Goal: Task Accomplishment & Management: Complete application form

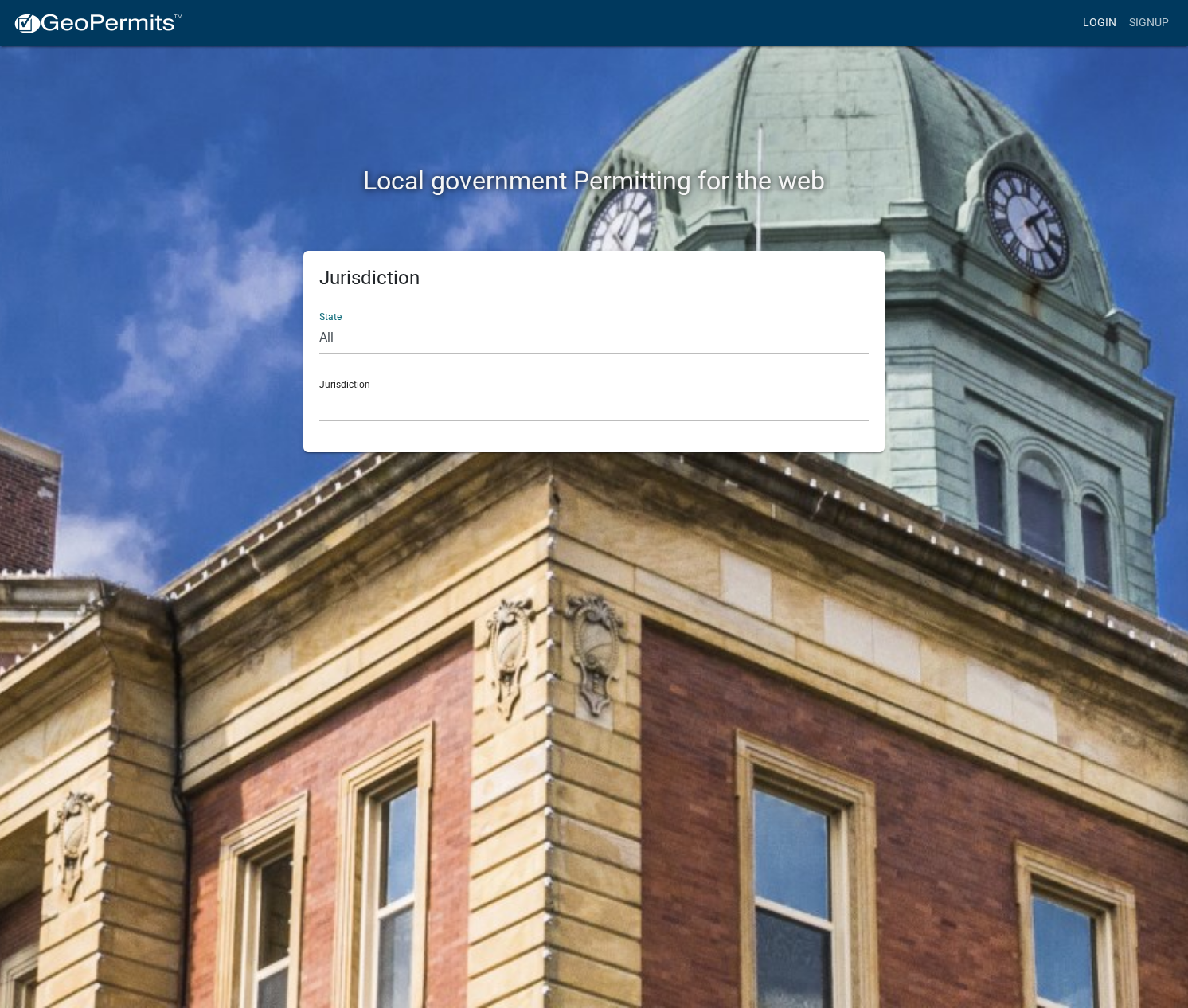
click at [1108, 24] on link "Login" at bounding box center [1100, 23] width 46 height 31
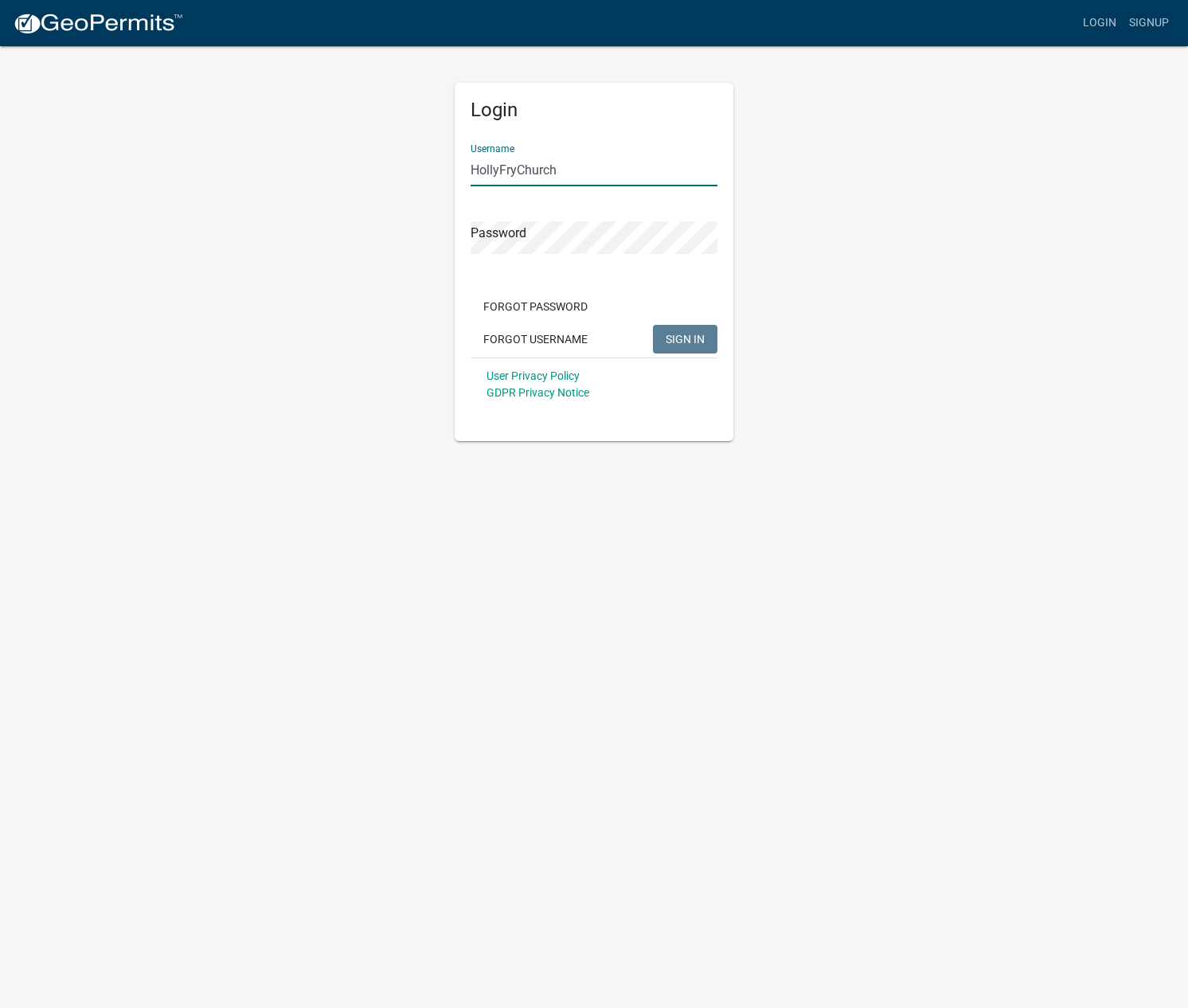
type input "HollyFryChurch"
click at [682, 337] on span "SIGN IN" at bounding box center [685, 338] width 39 height 13
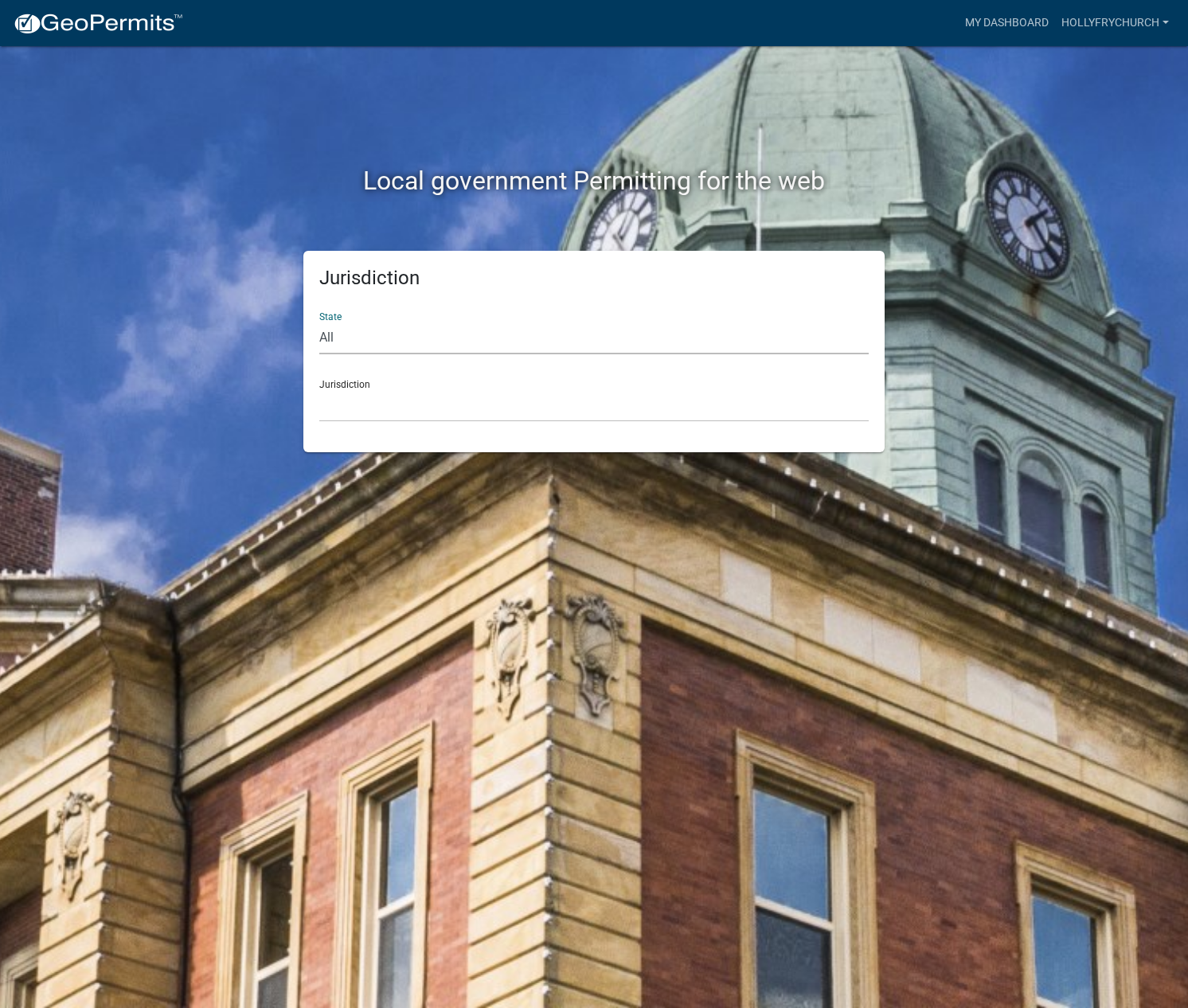
select select "[US_STATE]"
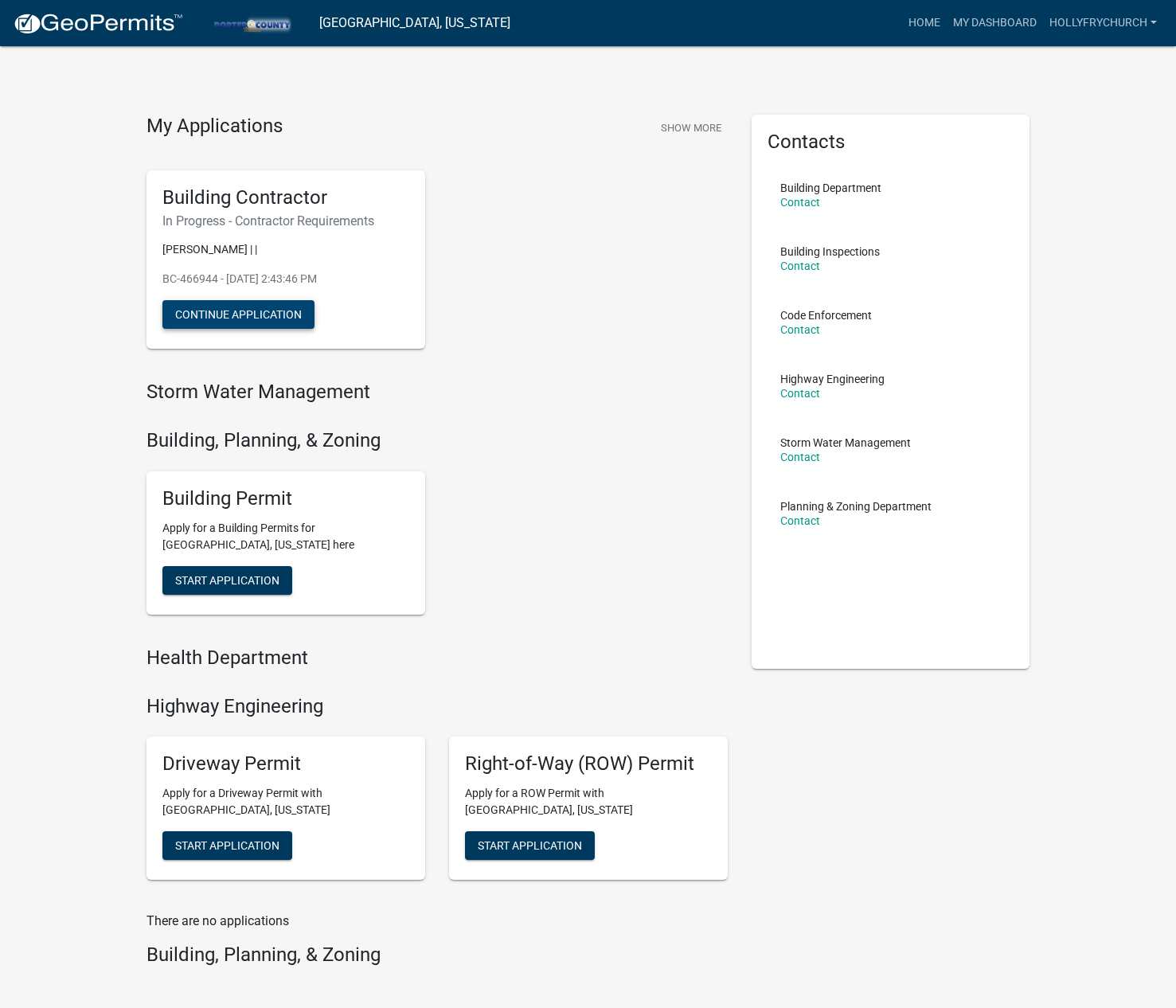
click at [244, 321] on button "Continue Application" at bounding box center [238, 315] width 152 height 29
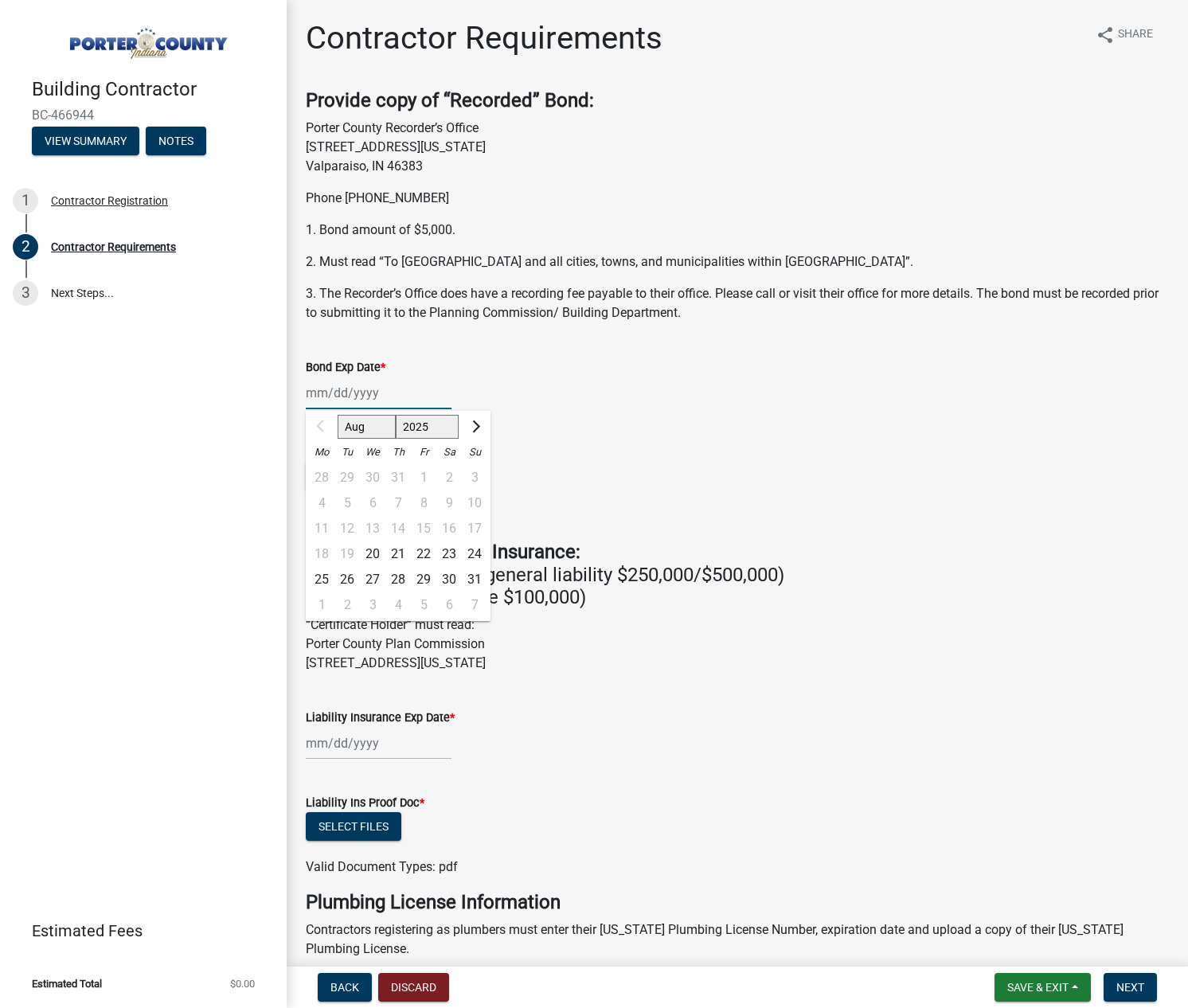
drag, startPoint x: 342, startPoint y: 391, endPoint x: 356, endPoint y: 390, distance: 14.0
click at [342, 393] on div "Aug Sep Oct Nov [DATE] 2026 2027 2028 2029 2030 2031 2032 2033 2034 2035 2036 2…" at bounding box center [378, 393] width 145 height 33
select select "2026"
select select "11"
click at [446, 504] on div "7" at bounding box center [449, 504] width 26 height 26
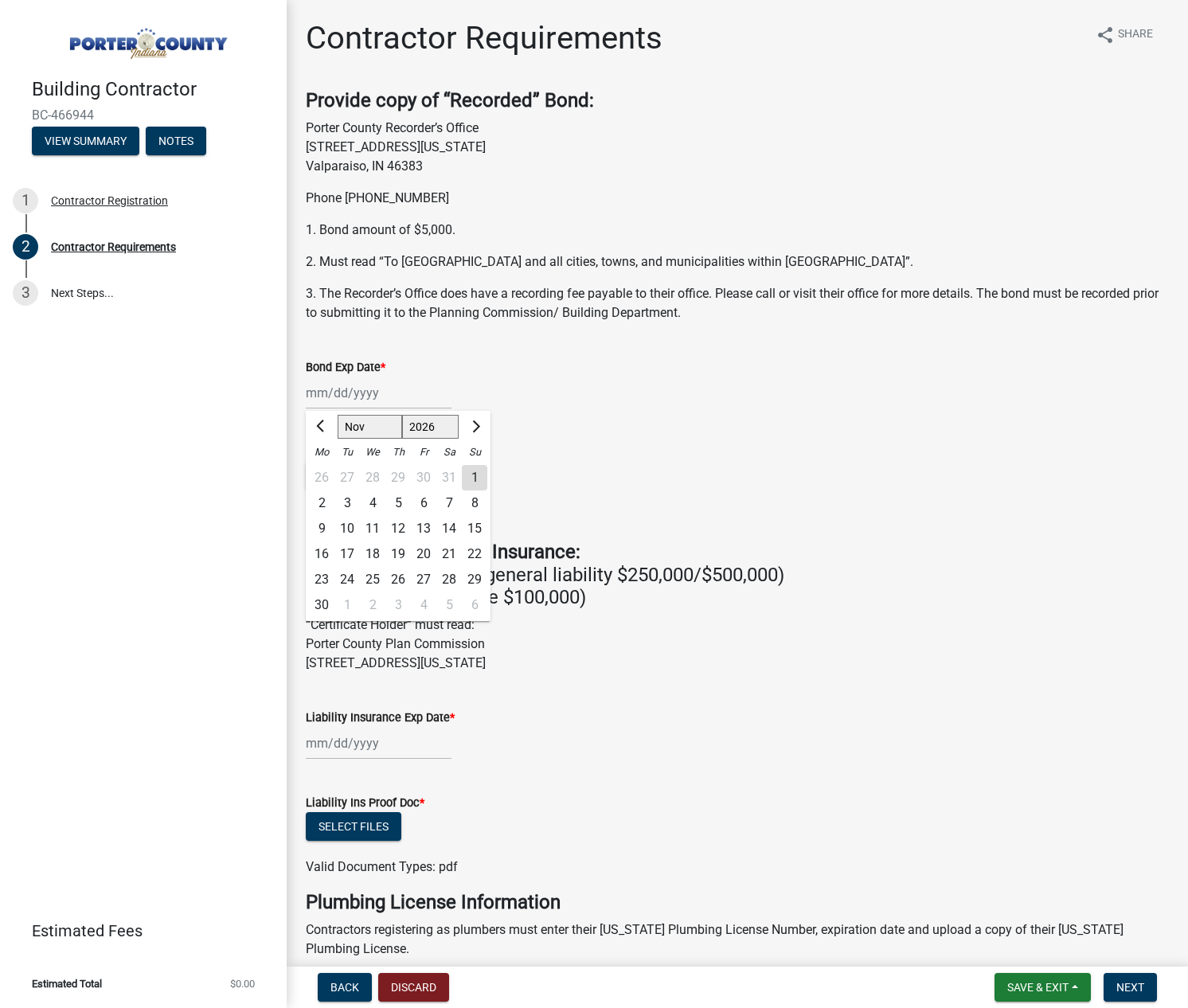
type input "[DATE]"
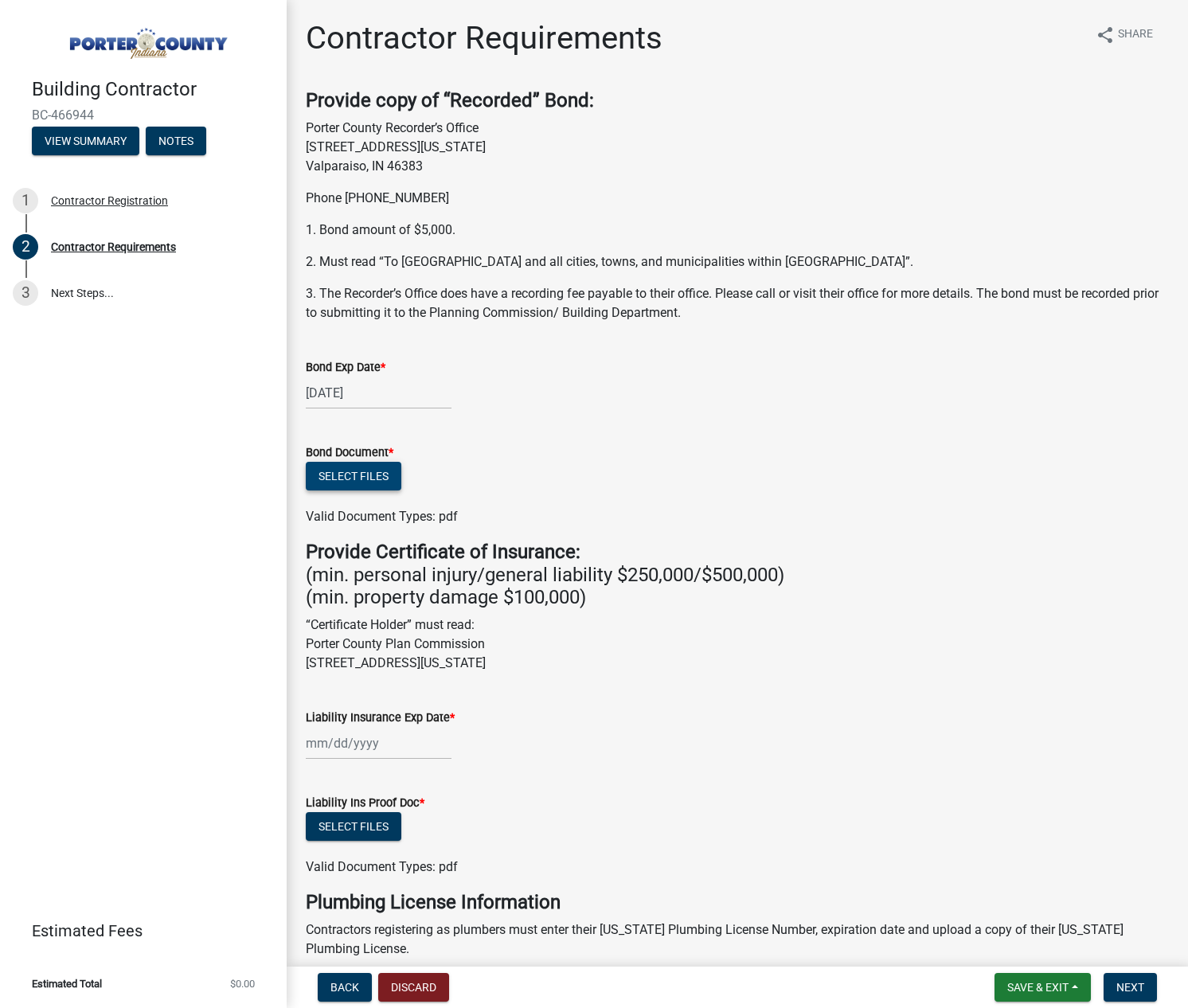
click at [373, 477] on button "Select files" at bounding box center [353, 476] width 96 height 29
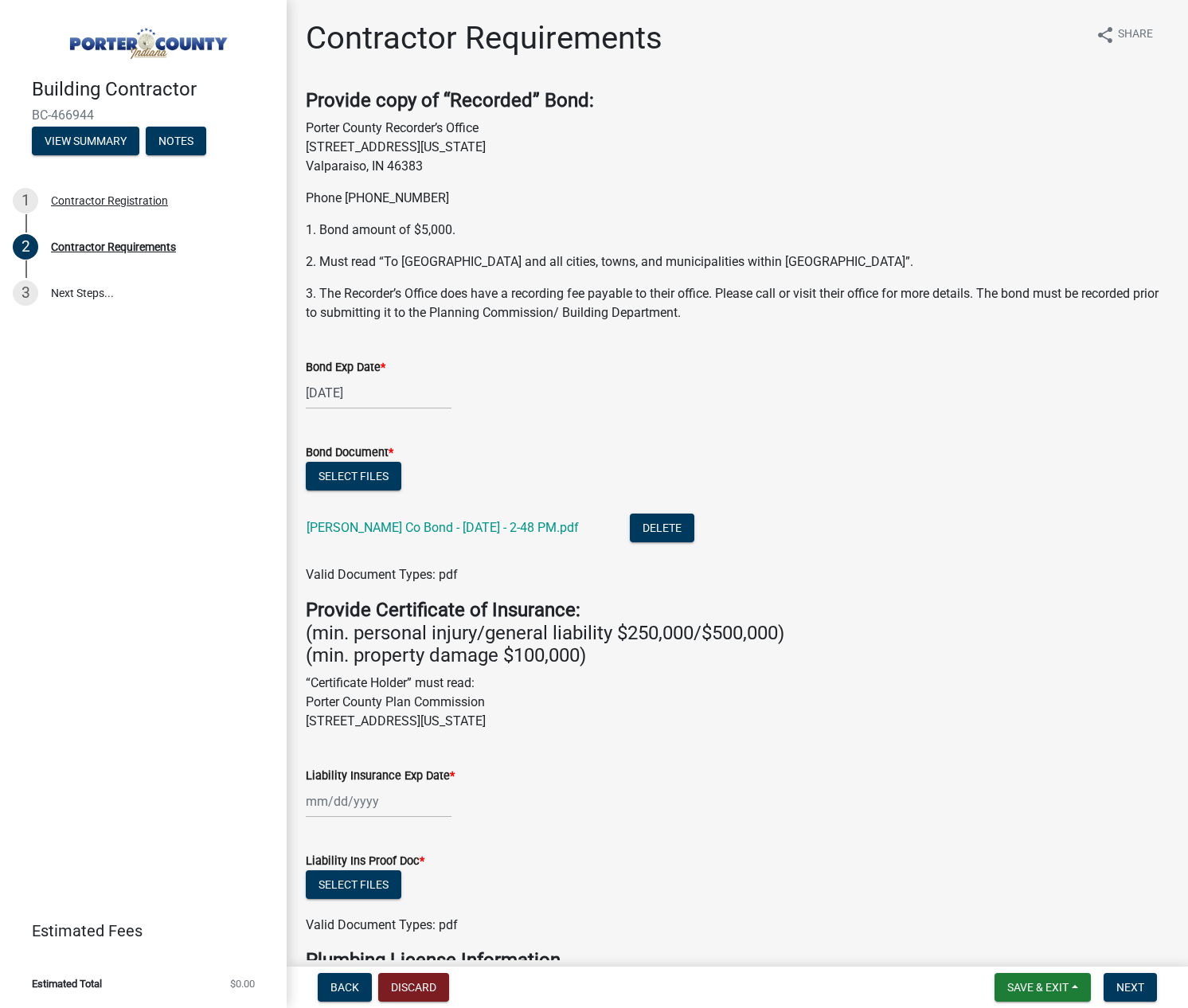
click at [921, 639] on h4 "Provide Certificate of Insurance: (min. personal injury/general liability $250,…" at bounding box center [737, 633] width 864 height 68
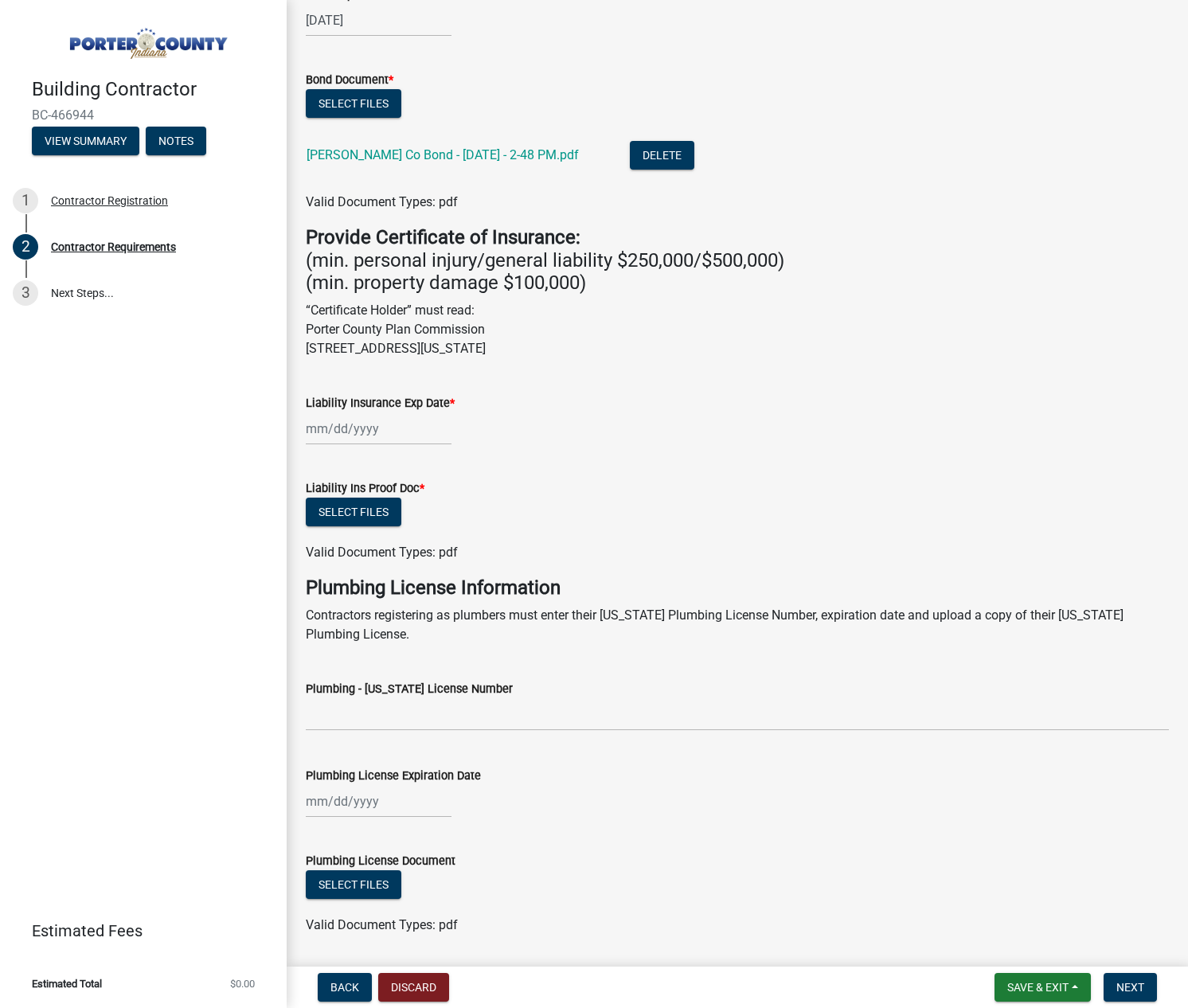
scroll to position [407, 0]
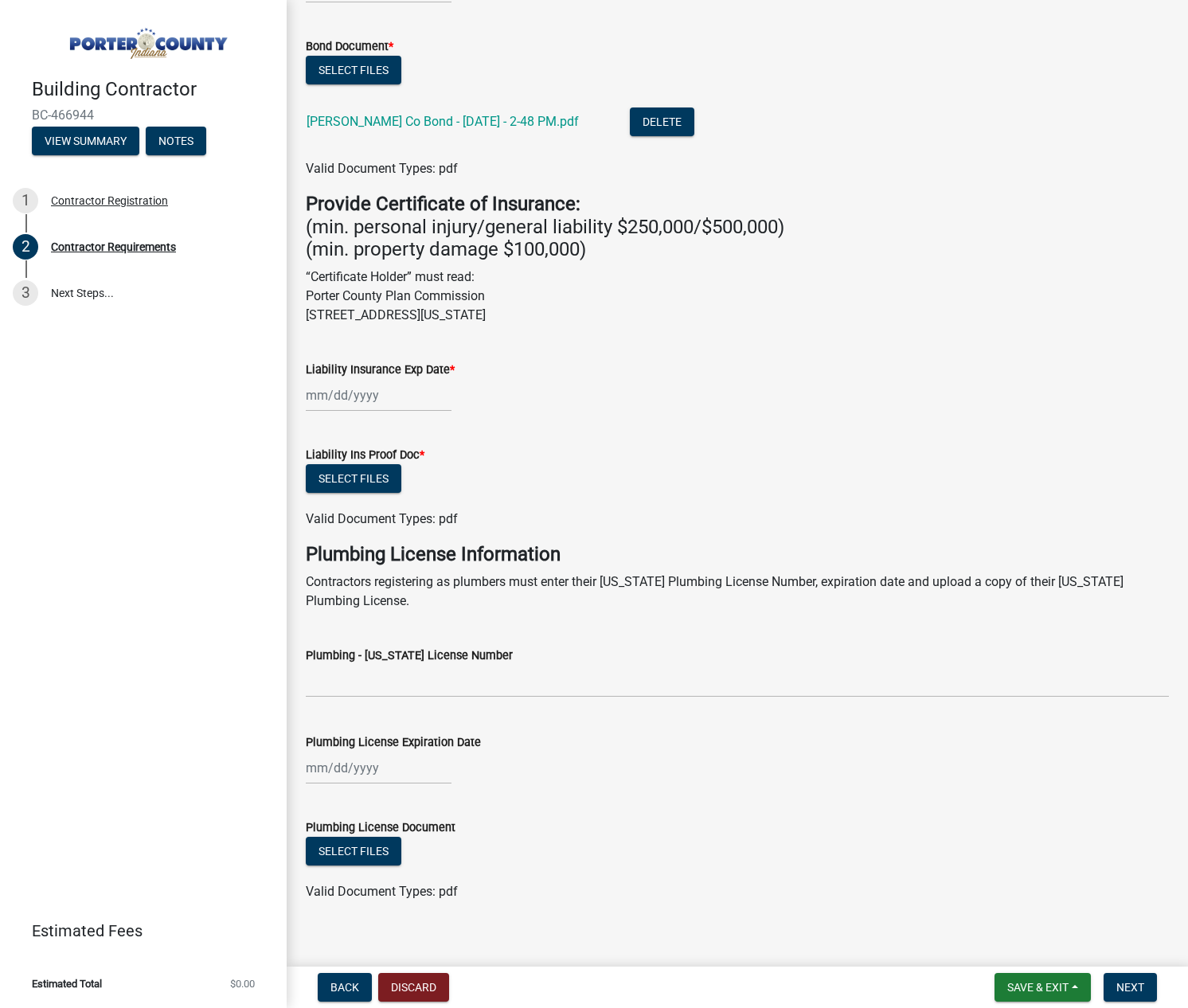
click at [371, 389] on div at bounding box center [378, 395] width 145 height 33
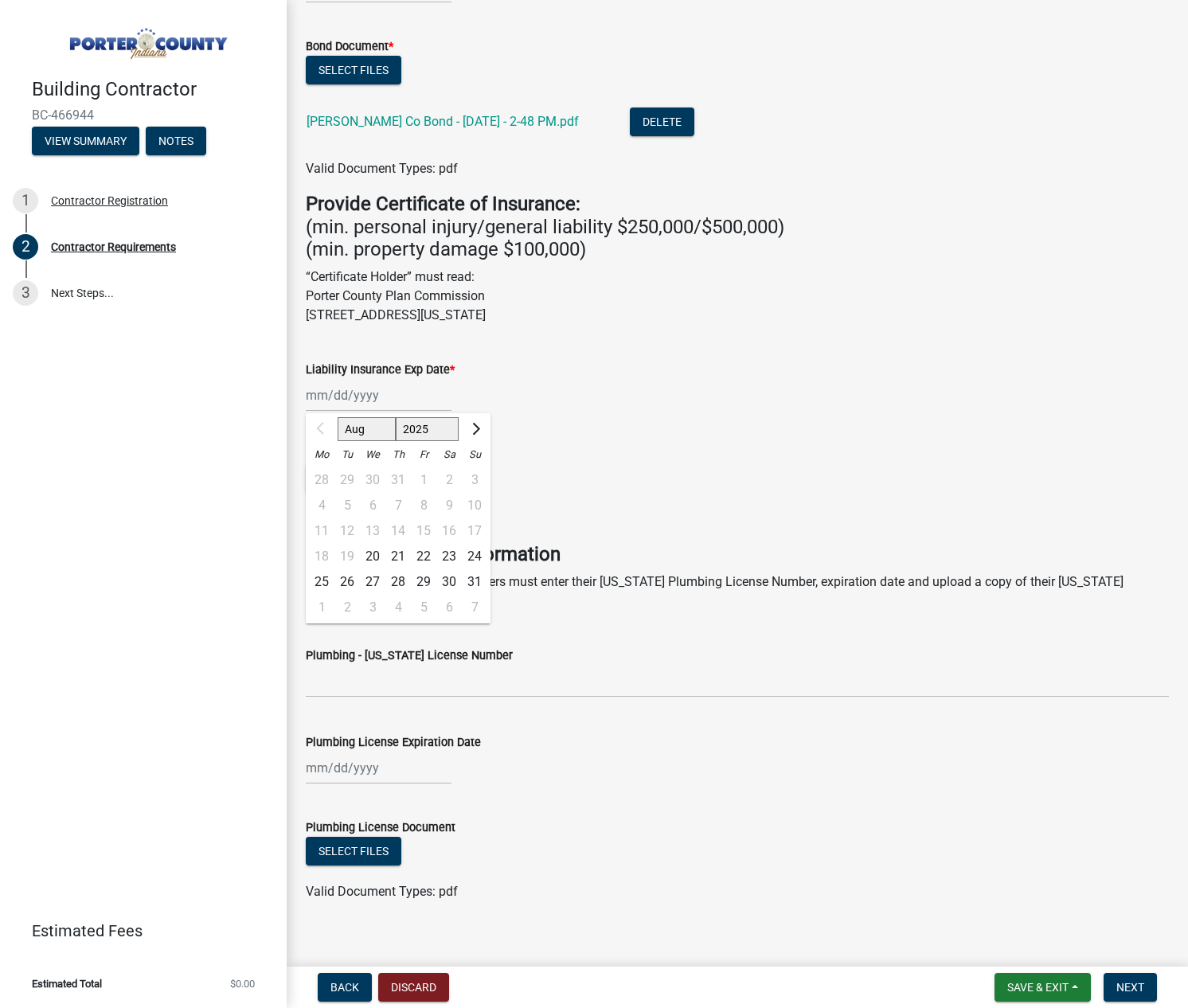
click at [475, 426] on span "Next month" at bounding box center [474, 429] width 12 height 12
click at [475, 425] on span "Next month" at bounding box center [474, 429] width 12 height 12
select select "12"
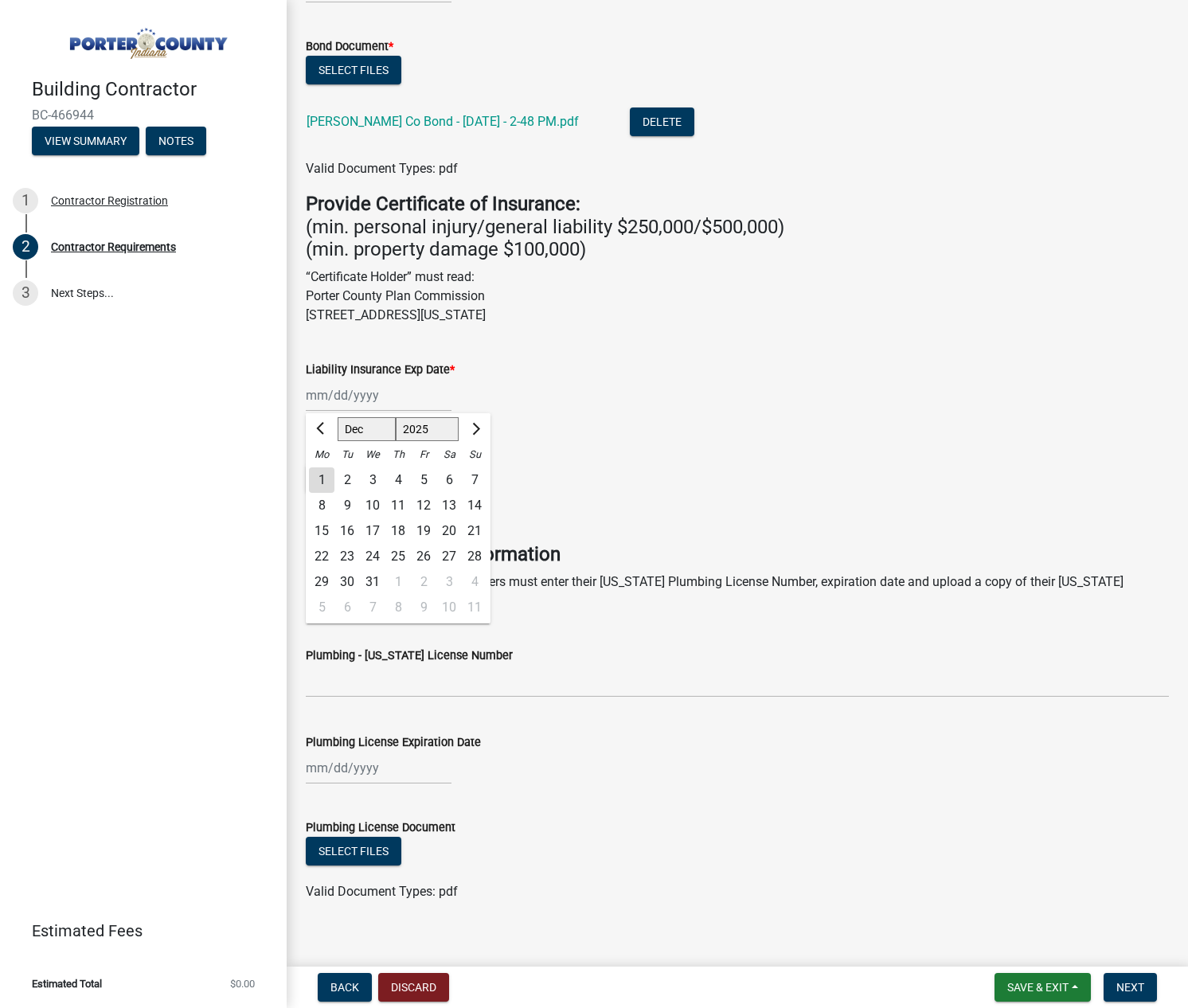
click at [372, 477] on div "3" at bounding box center [373, 481] width 26 height 26
type input "[DATE]"
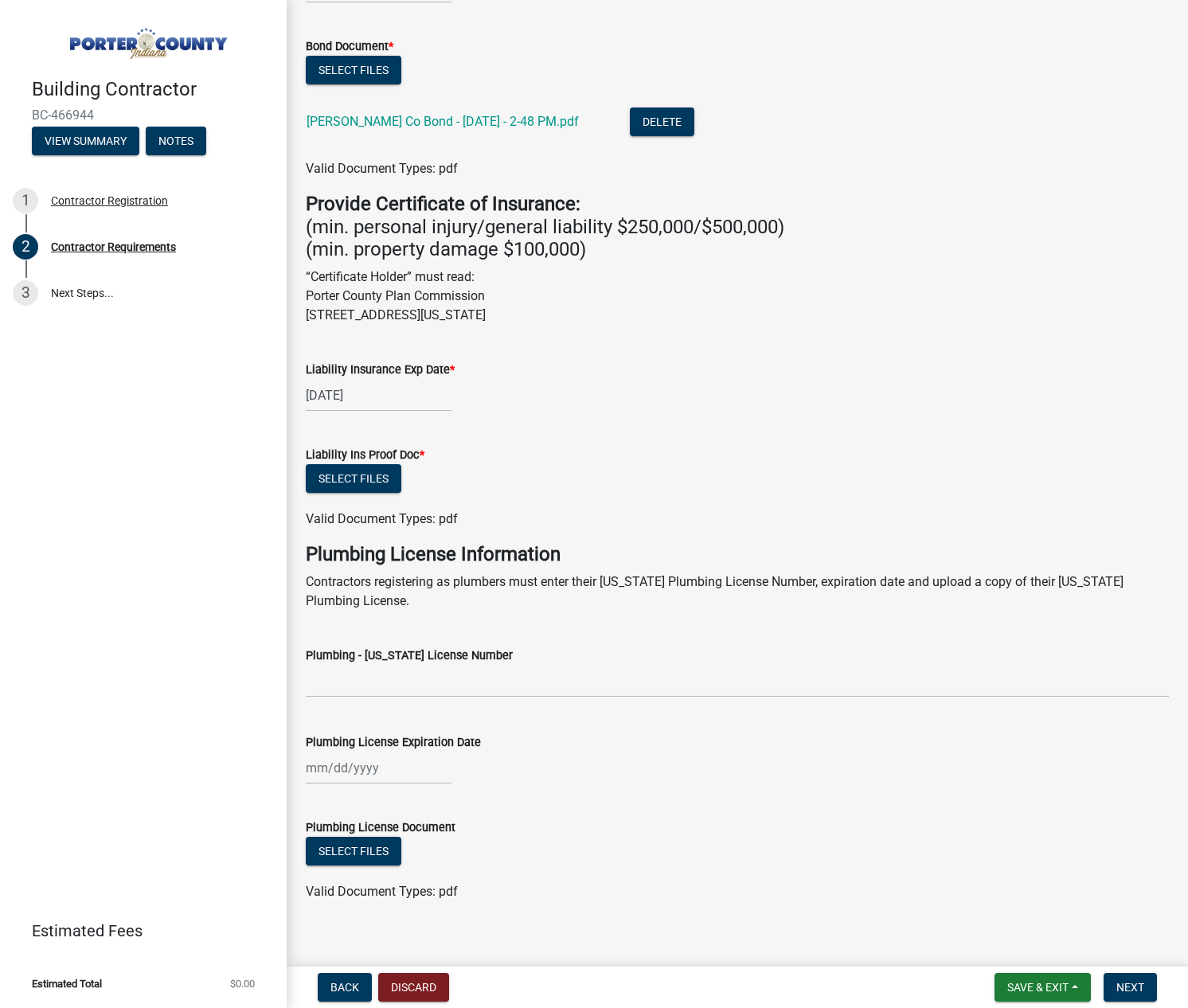
click at [755, 454] on div "Liability Ins Proof Doc *" at bounding box center [737, 454] width 864 height 19
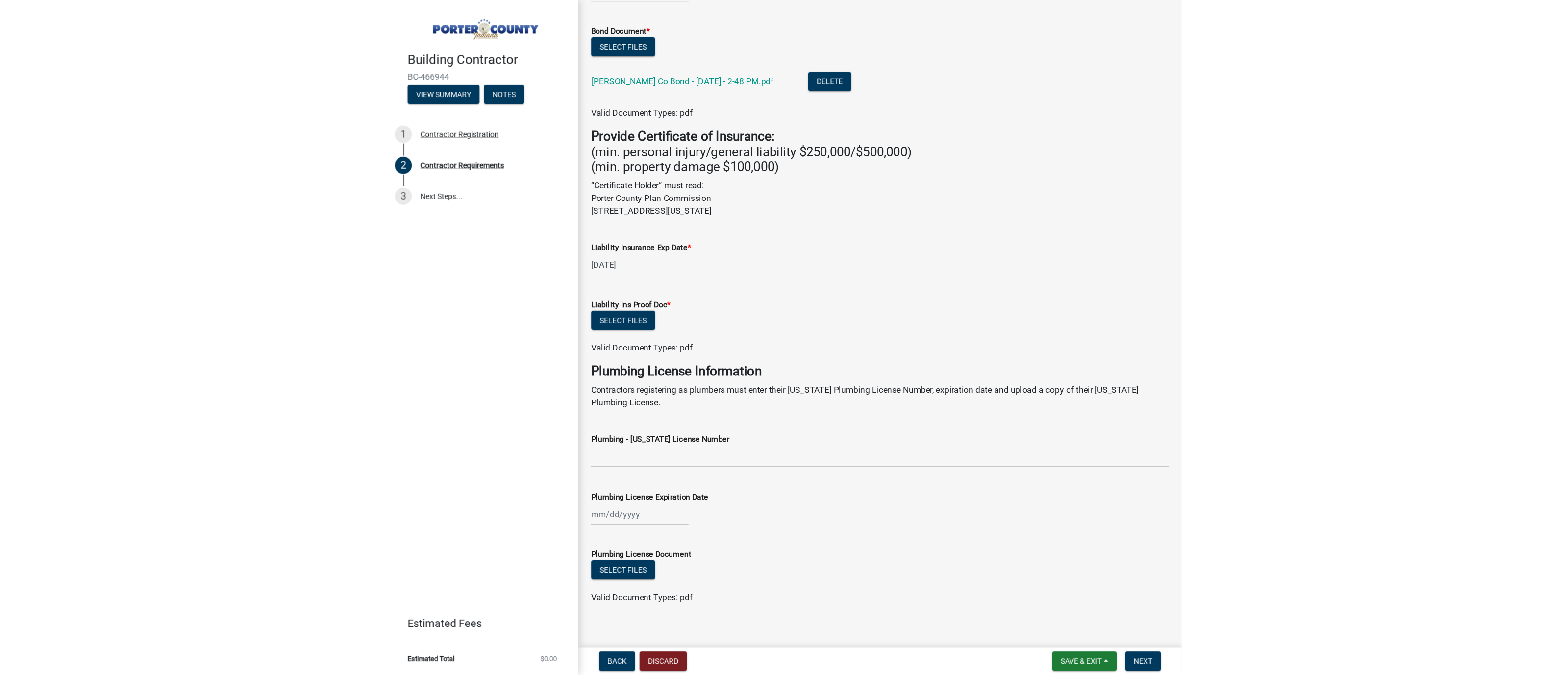
scroll to position [0, 0]
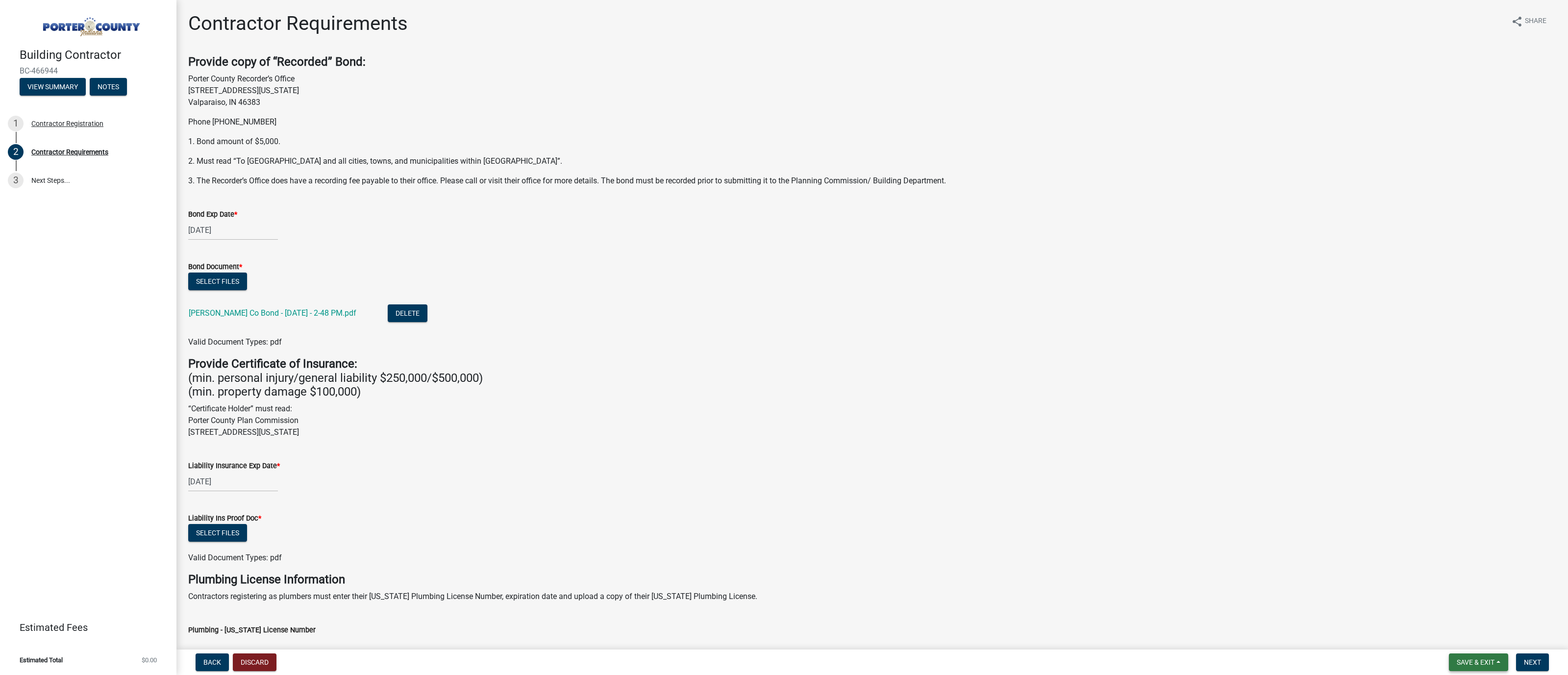
click at [731, 620] on span "Save & Exit" at bounding box center [1475, 662] width 38 height 8
click at [731, 611] on button "Save" at bounding box center [1469, 613] width 79 height 24
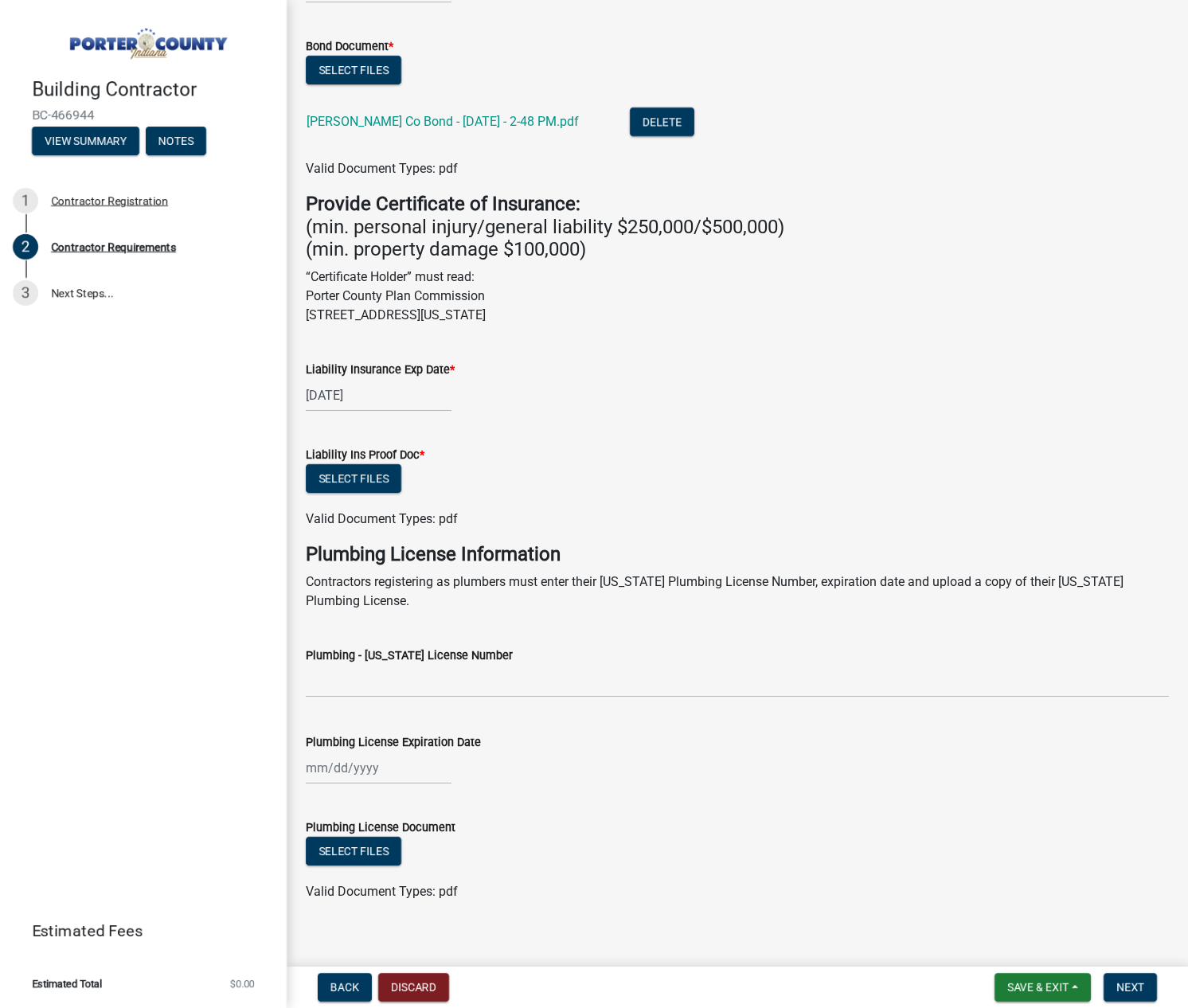
scroll to position [403, 0]
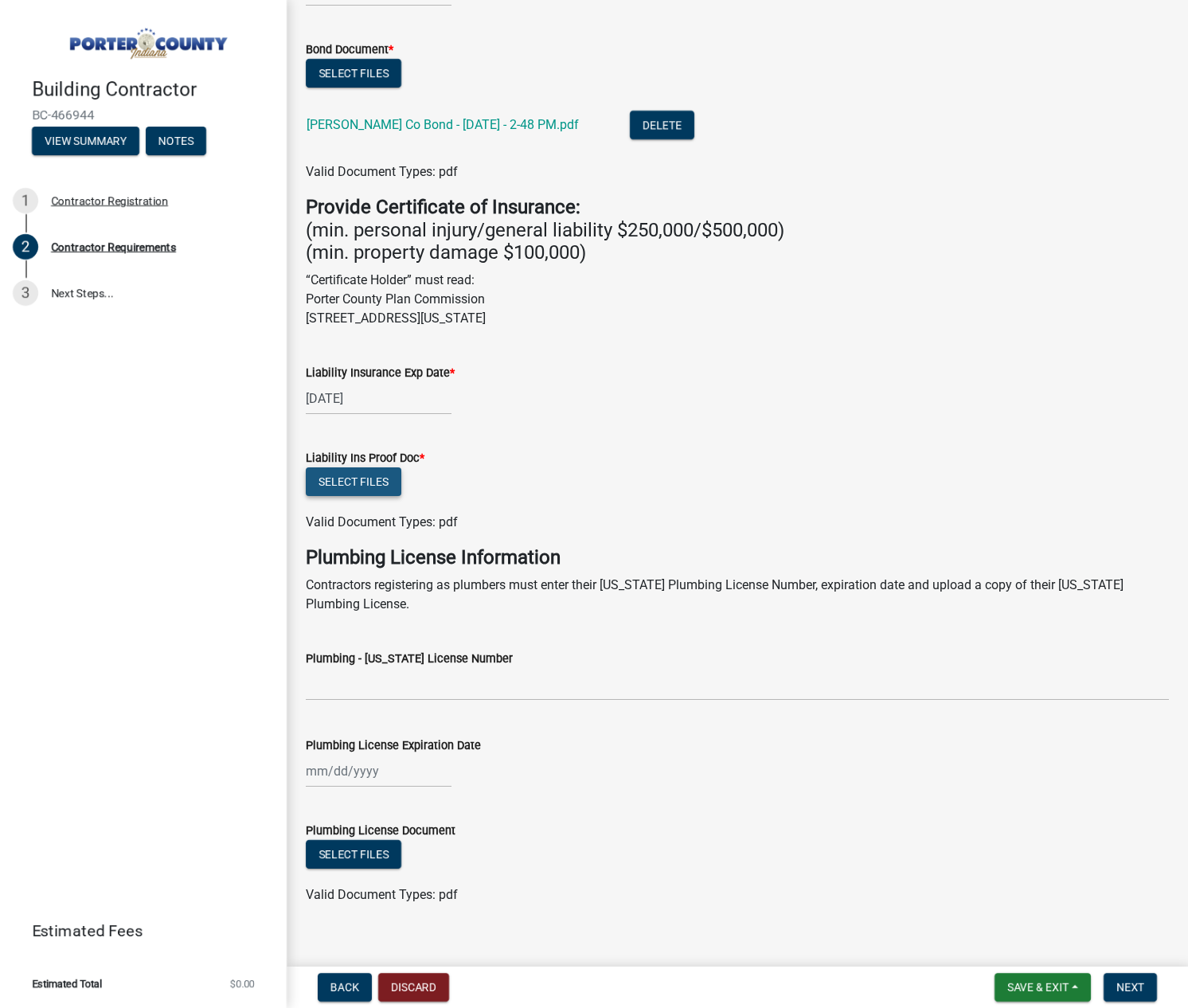
click at [358, 477] on button "Select files" at bounding box center [353, 482] width 96 height 29
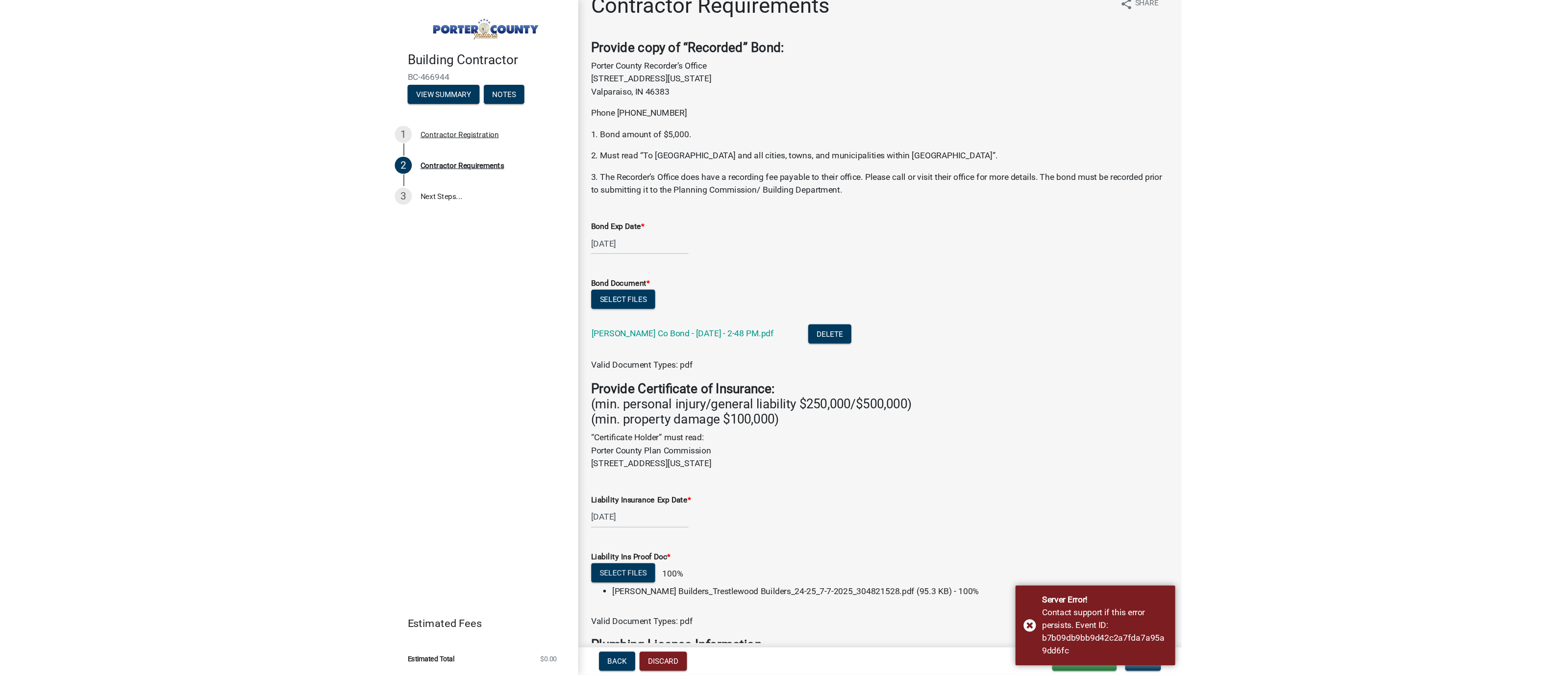
scroll to position [270, 0]
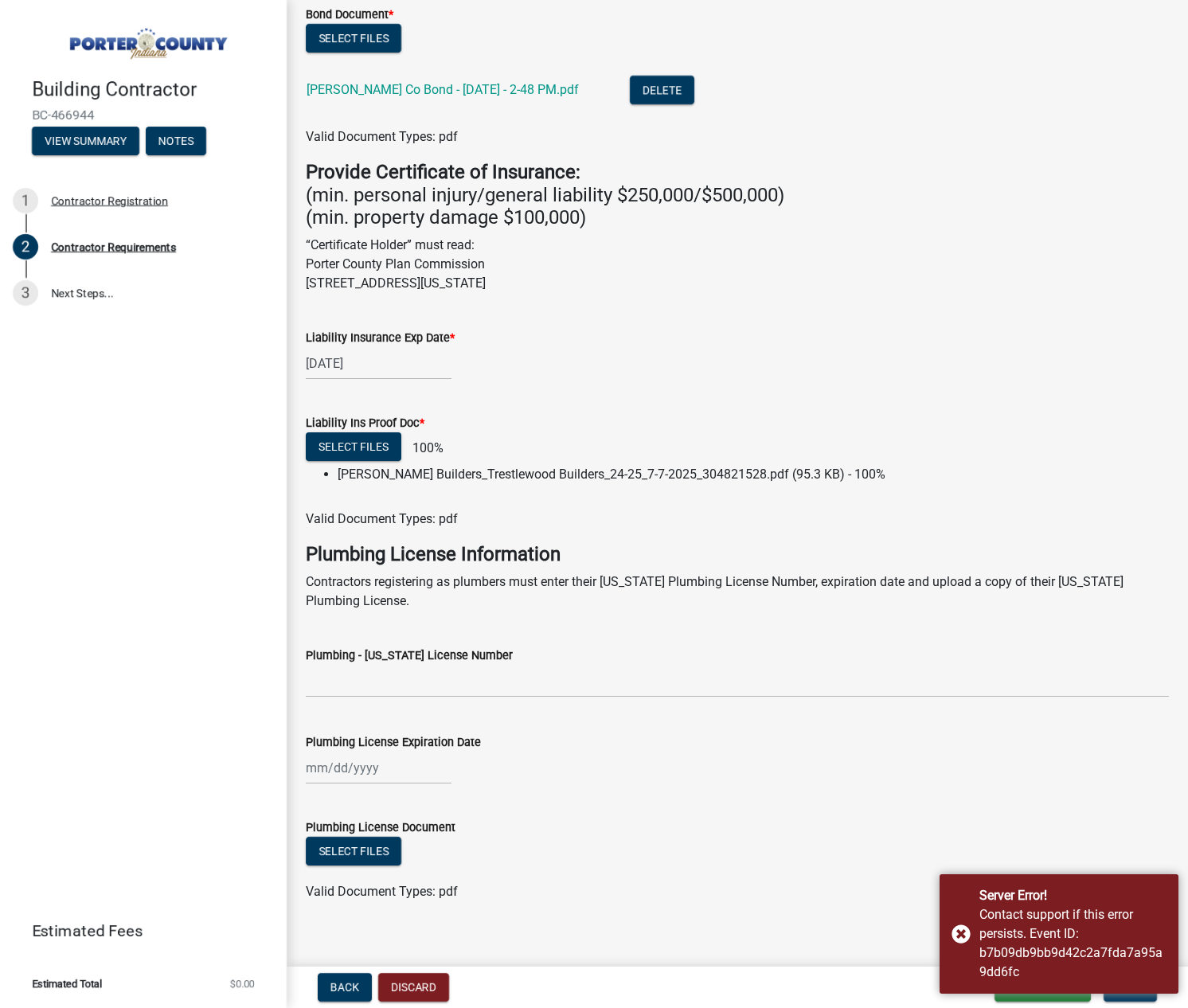
drag, startPoint x: 1071, startPoint y: 902, endPoint x: 983, endPoint y: 710, distance: 211.2
click at [983, 710] on body "Internet Explorer does NOT work with GeoPermits. Get a new browser for more sec…" at bounding box center [594, 504] width 1188 height 1008
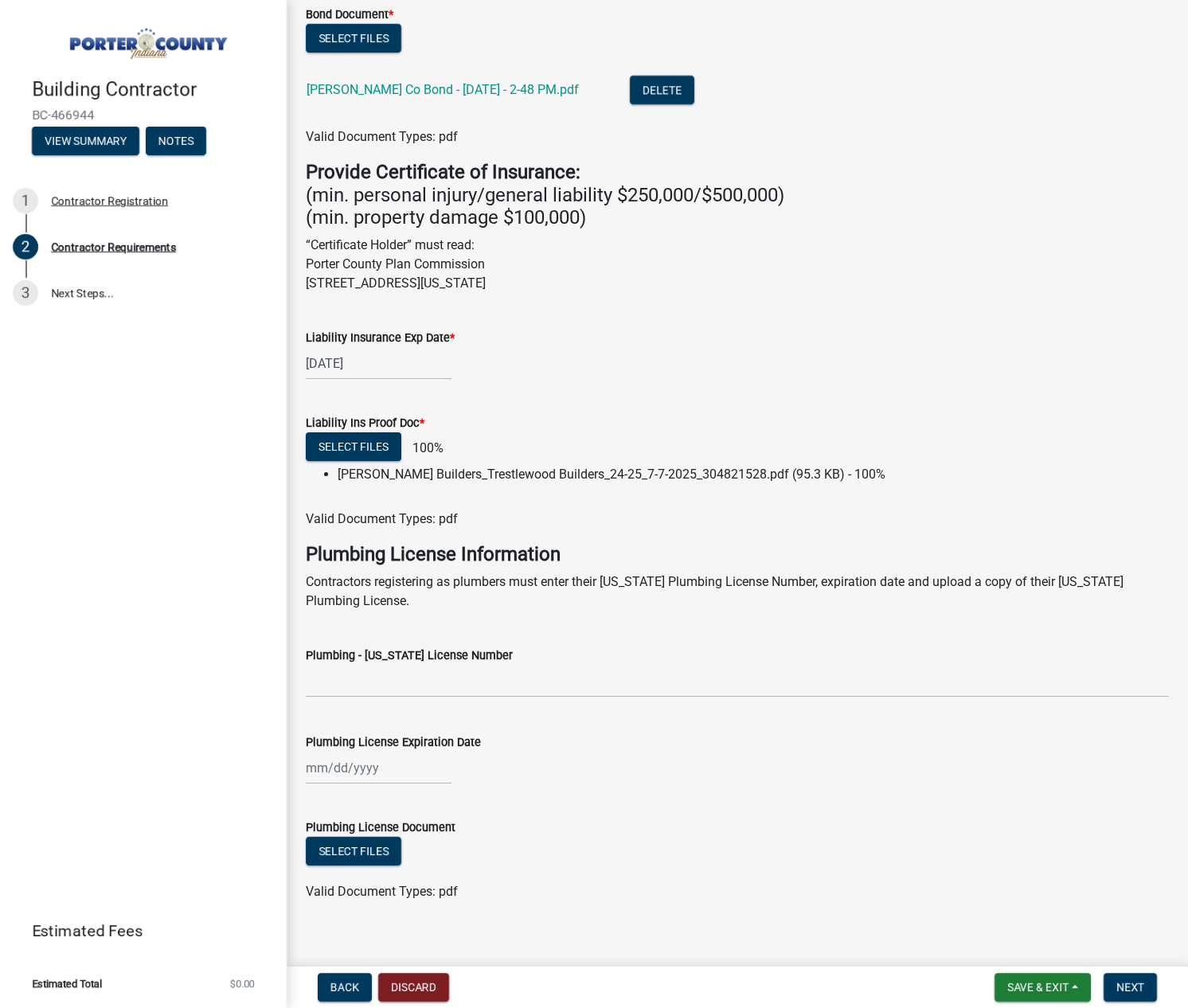
click at [213, 464] on div "Building Contractor BC-466944 View Summary Notes 1 Contractor Registration 2 Co…" at bounding box center [143, 504] width 287 height 1008
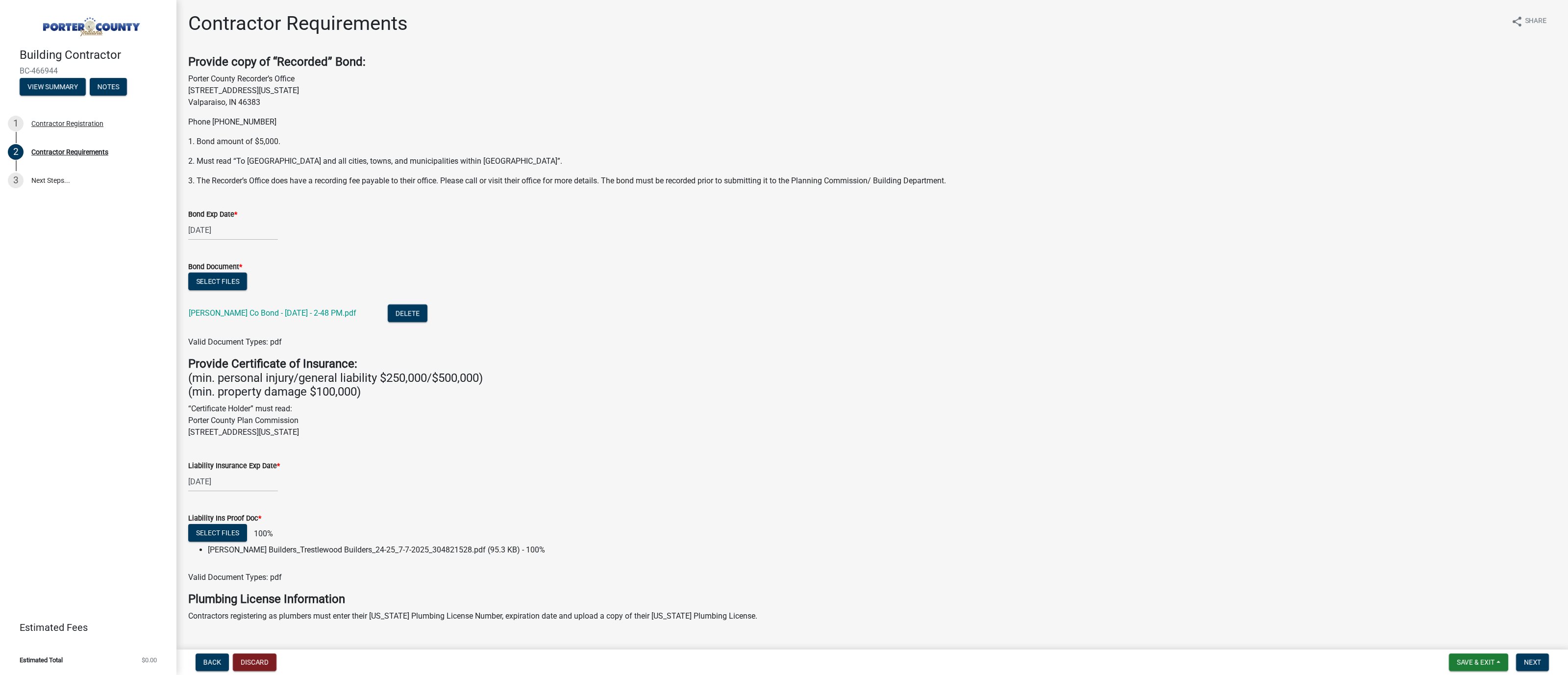
scroll to position [192, 0]
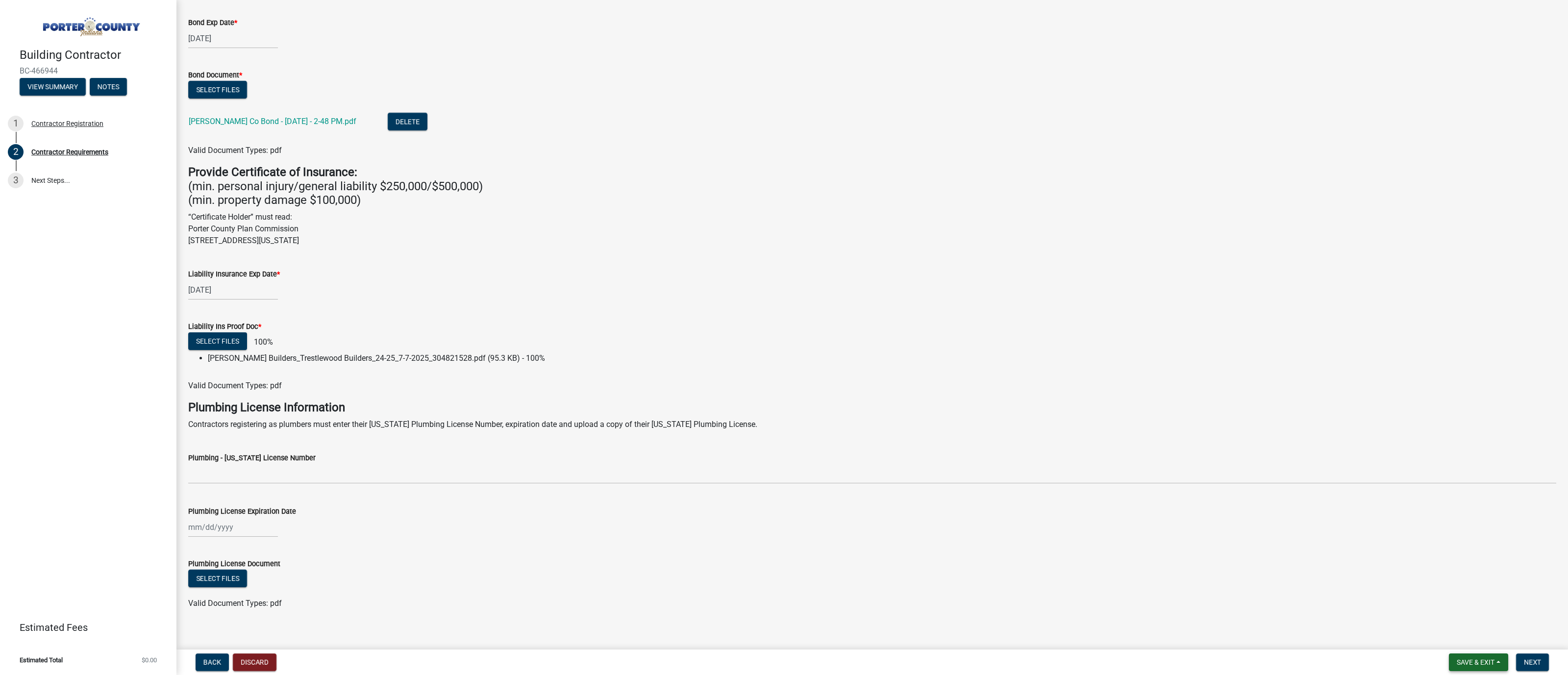
click at [731, 620] on button "Save & Exit" at bounding box center [1478, 662] width 59 height 18
click at [731, 612] on button "Save" at bounding box center [1469, 613] width 79 height 24
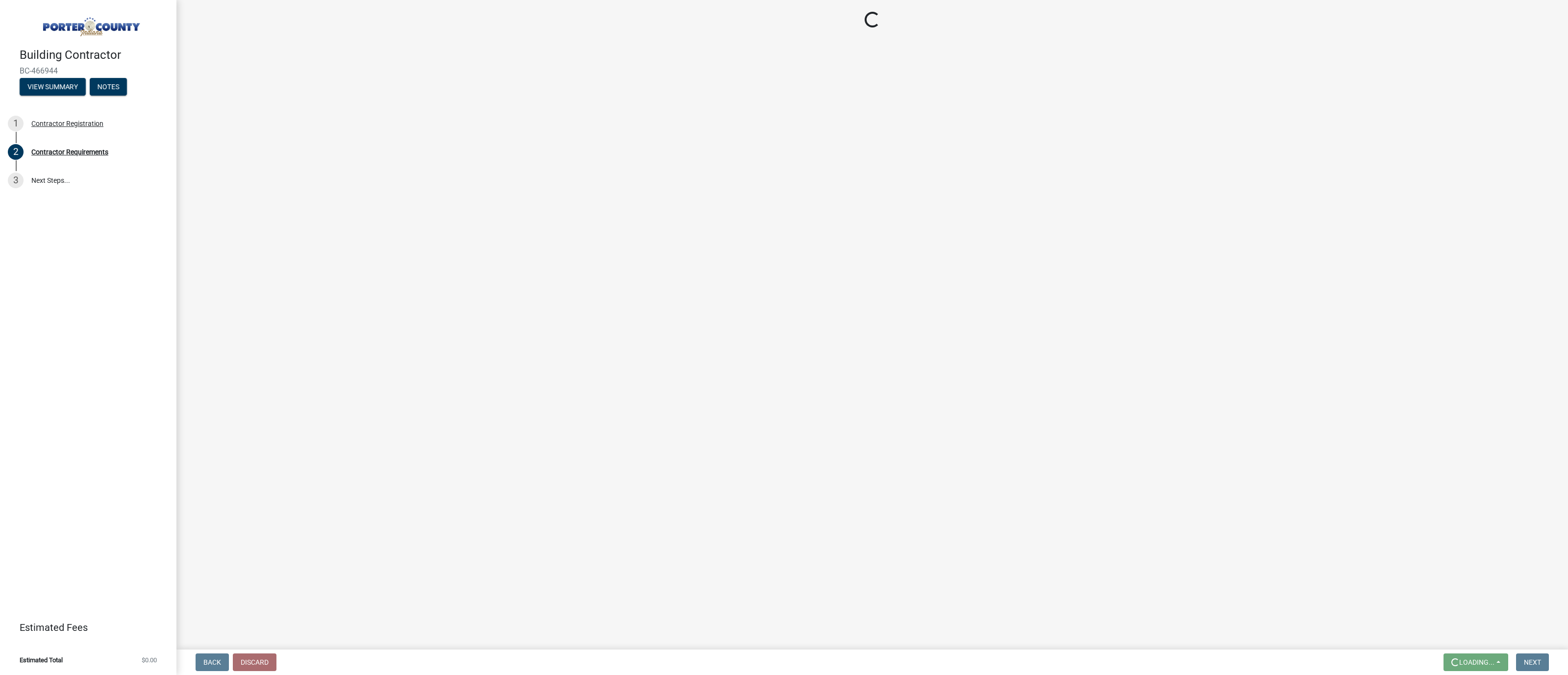
scroll to position [0, 0]
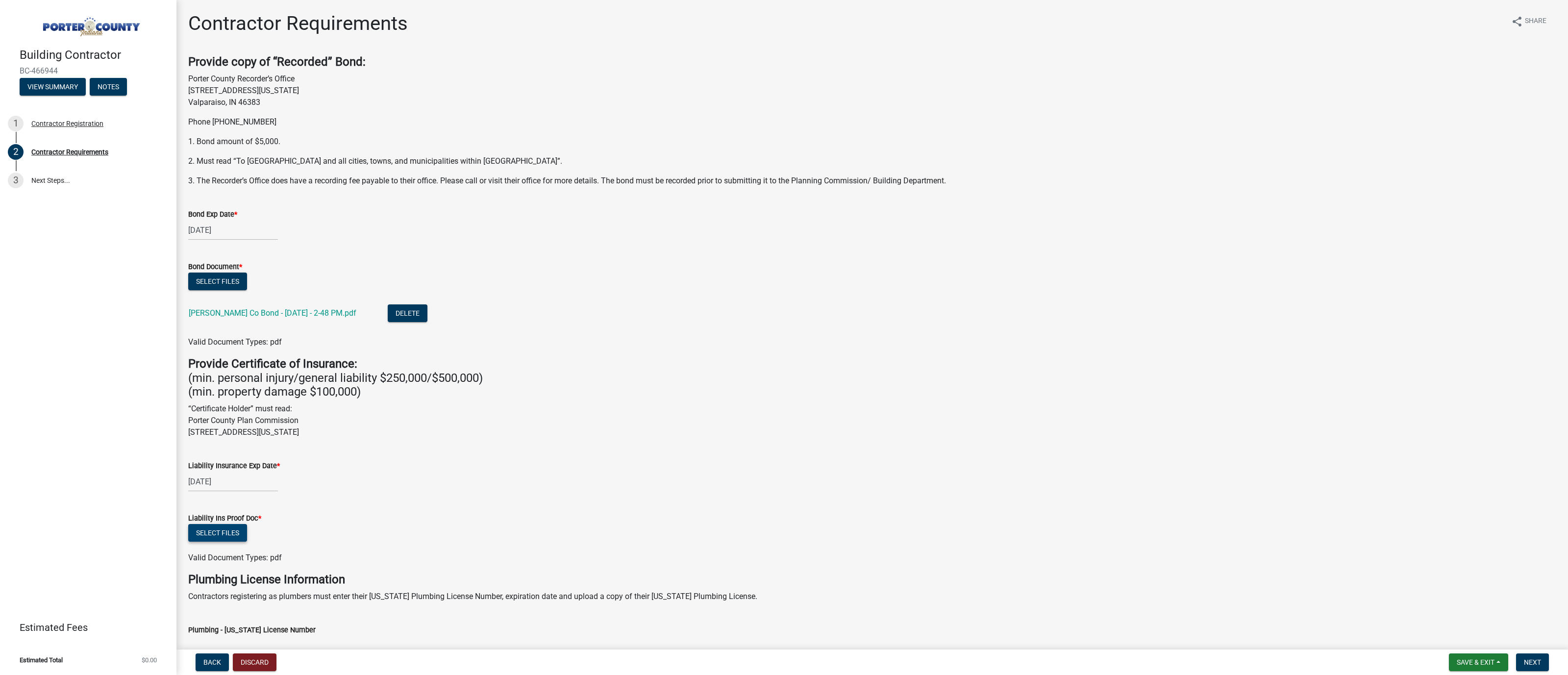
click at [233, 532] on button "Select files" at bounding box center [217, 533] width 59 height 18
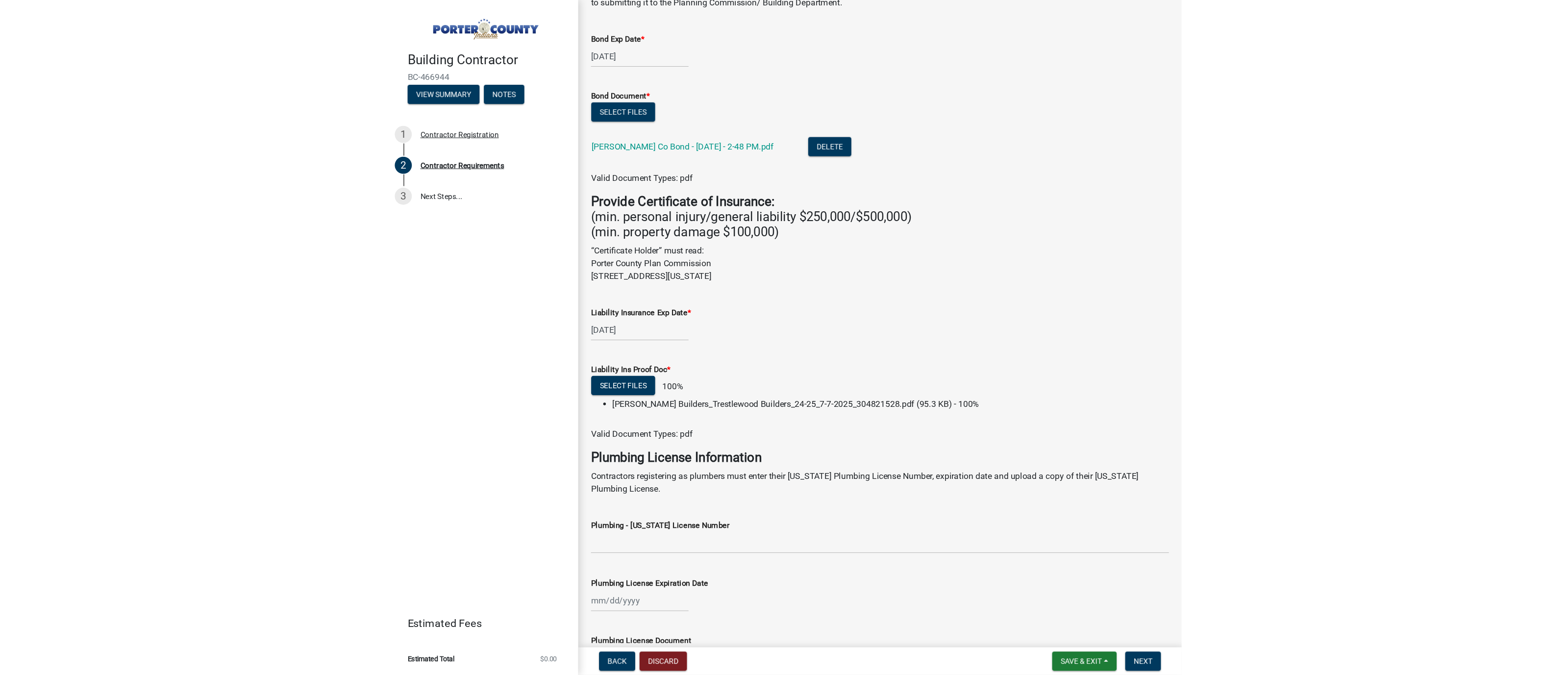
scroll to position [270, 0]
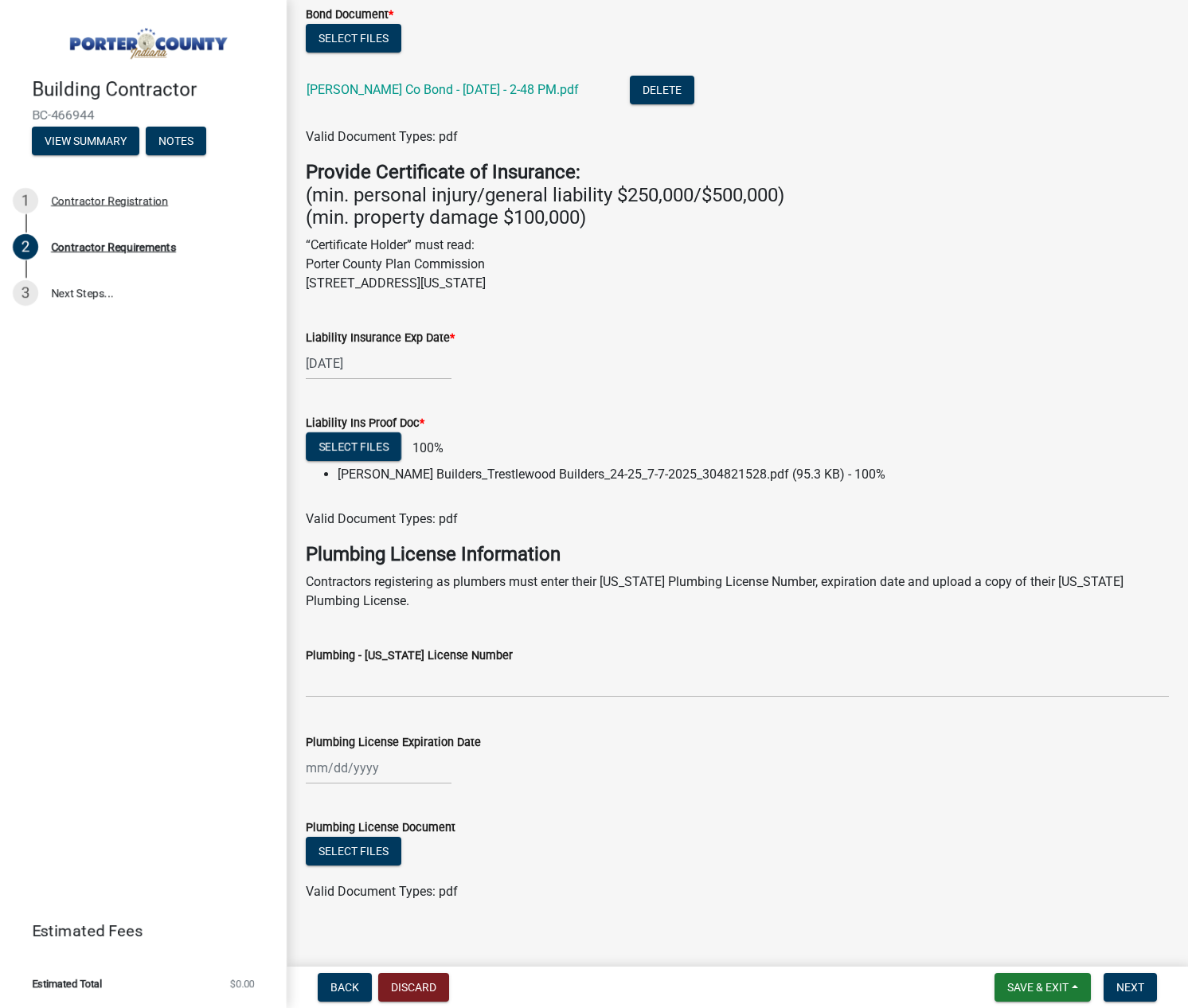
click at [137, 549] on div "Building Contractor BC-466944 View Summary Notes 1 Contractor Registration 2 Co…" at bounding box center [143, 504] width 287 height 1008
click at [387, 446] on button "Select files" at bounding box center [353, 446] width 96 height 29
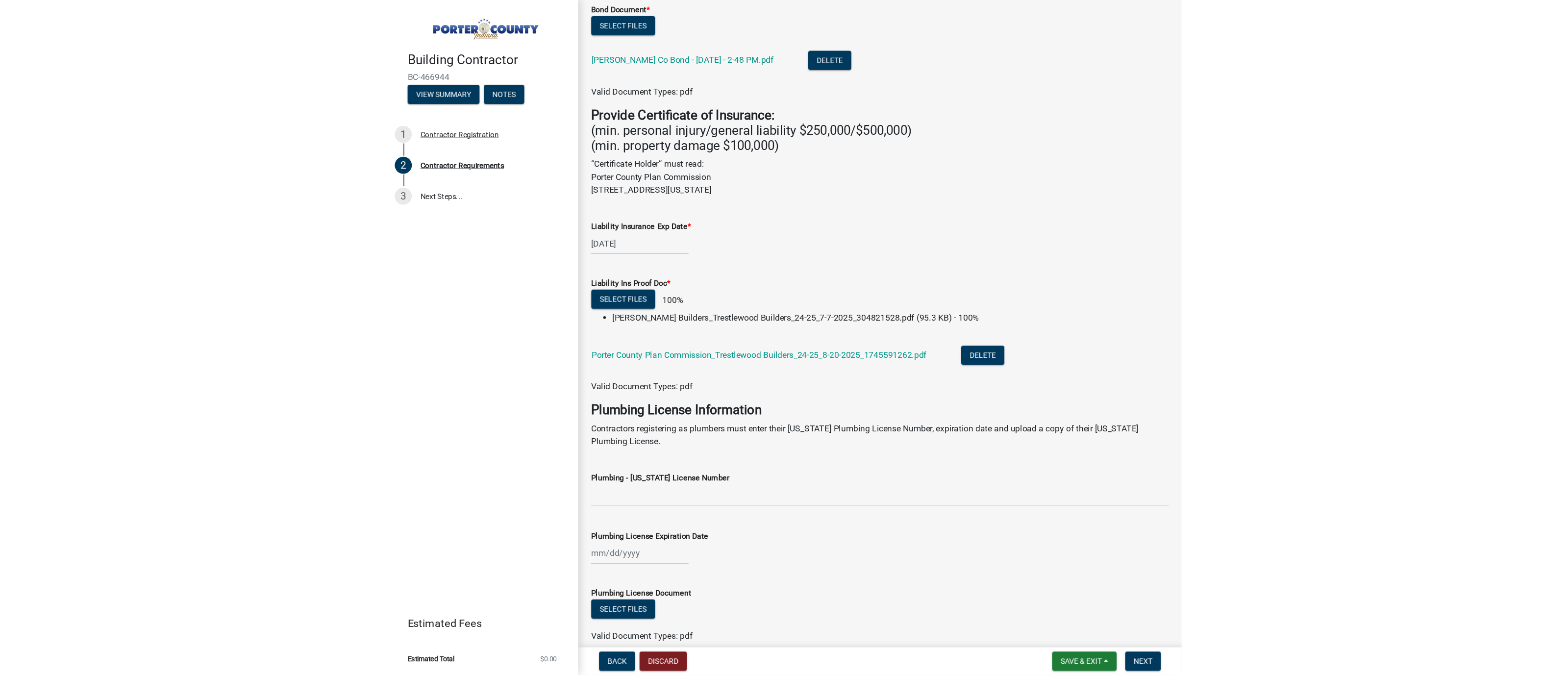
scroll to position [228, 0]
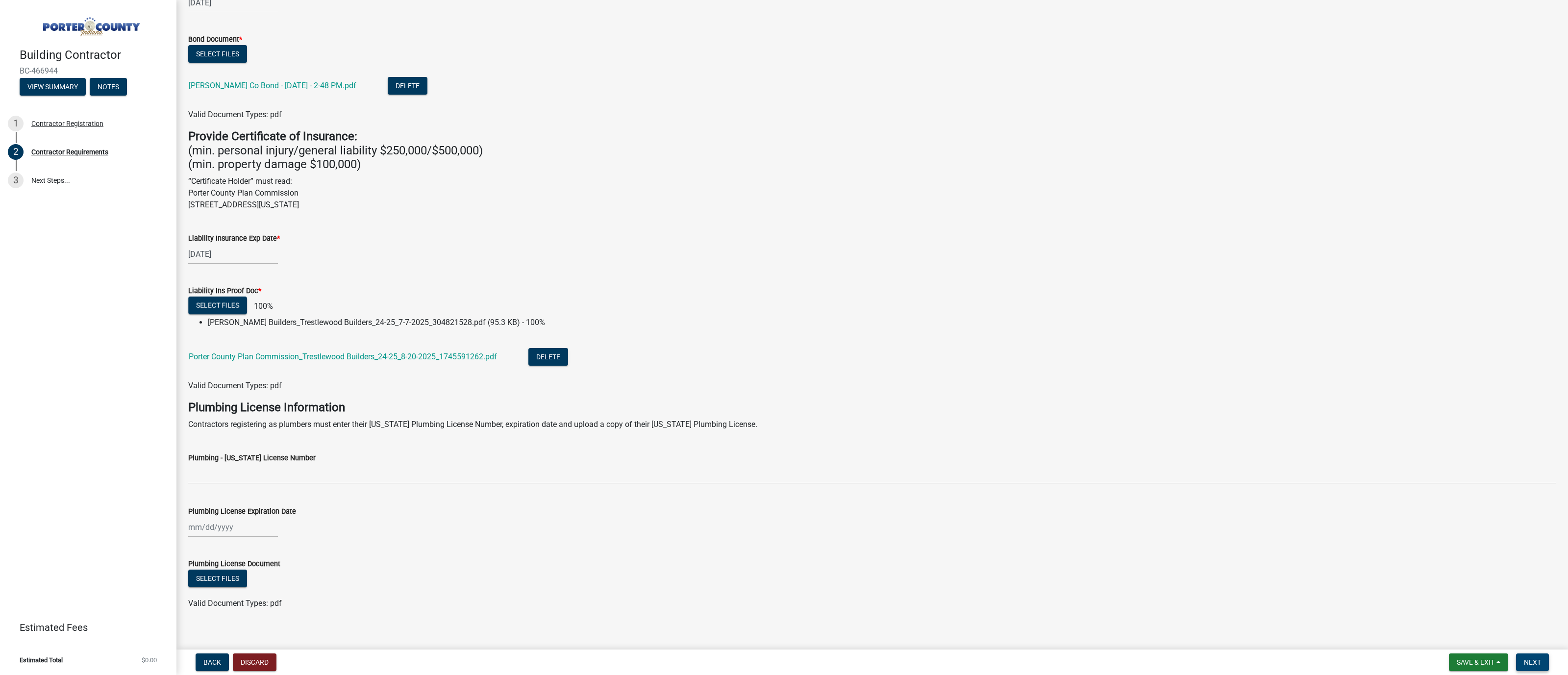
click at [731, 620] on span "Next" at bounding box center [1533, 662] width 17 height 8
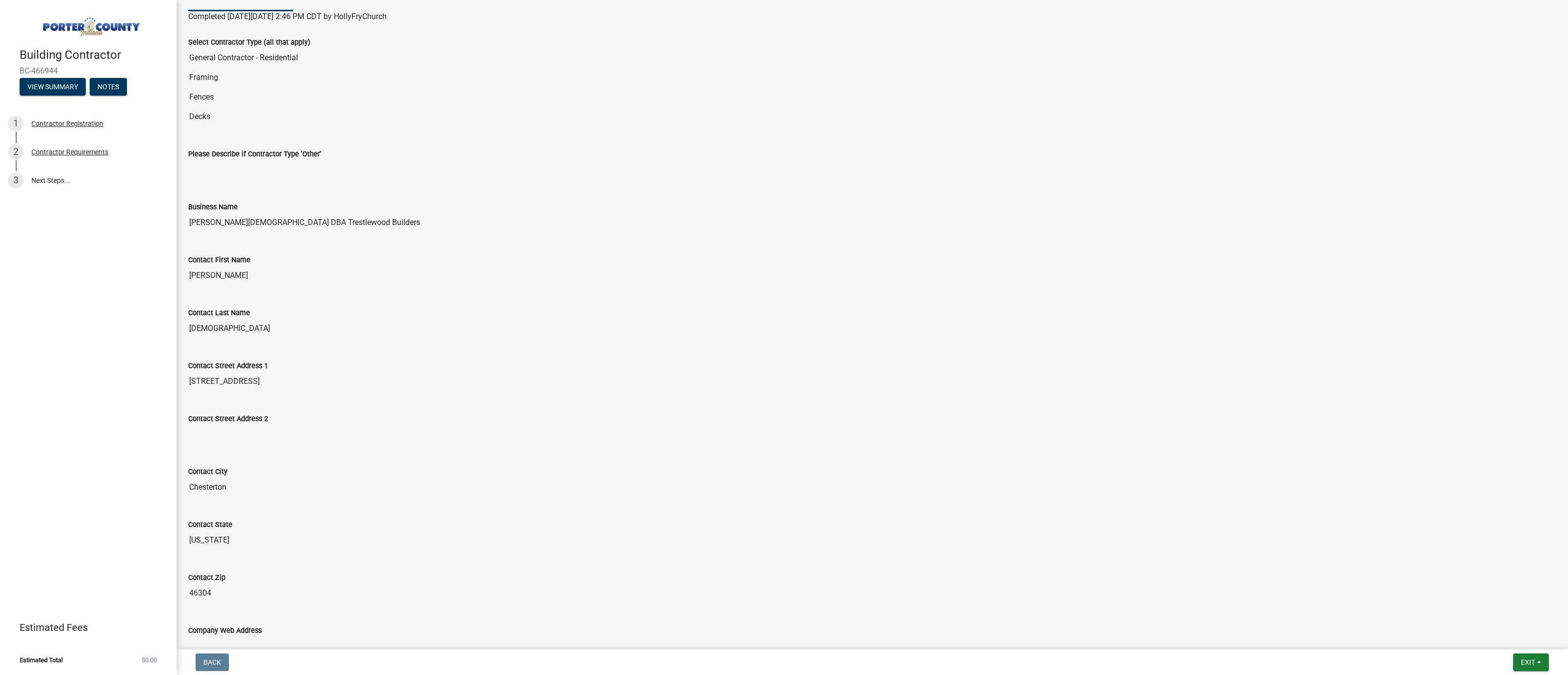
scroll to position [0, 0]
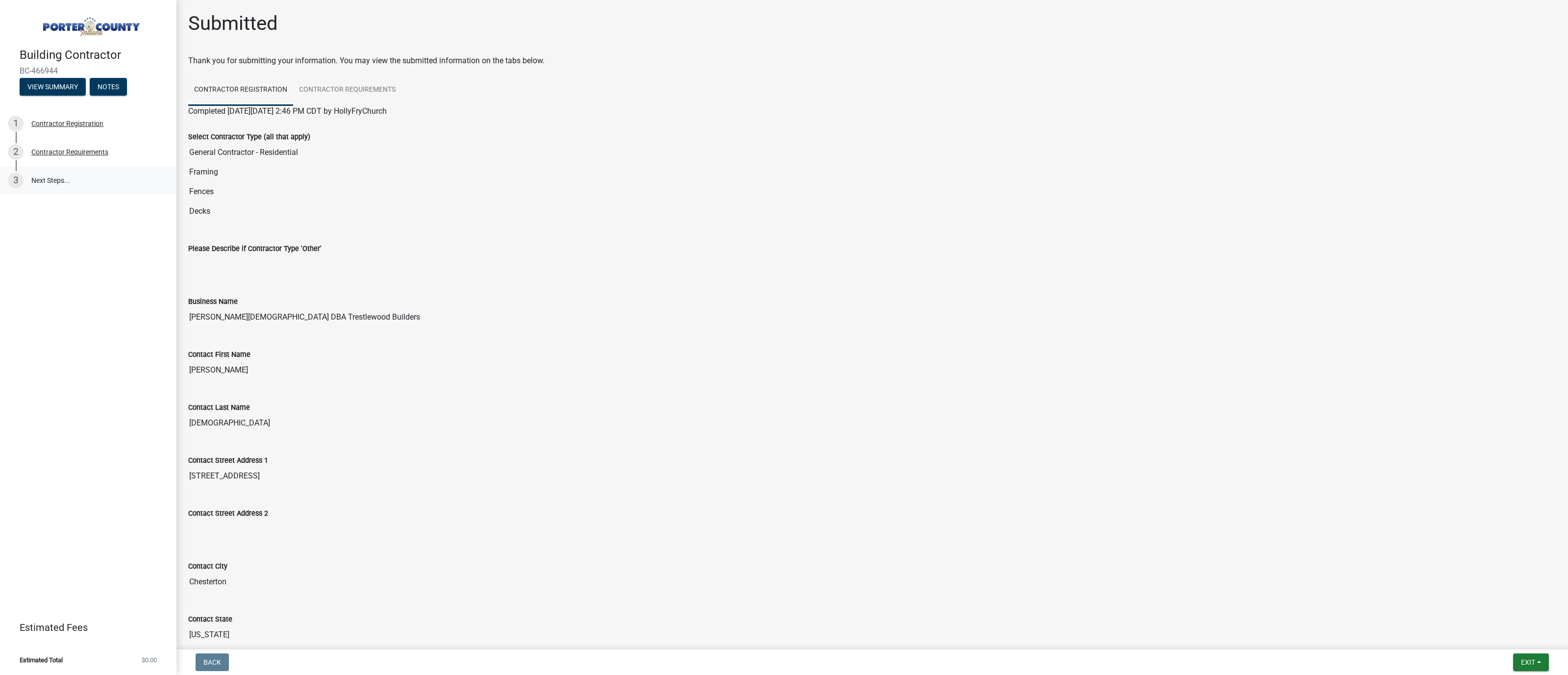
click at [51, 180] on link "3 Next Steps..." at bounding box center [88, 180] width 177 height 29
click at [72, 87] on button "View Summary" at bounding box center [52, 86] width 66 height 18
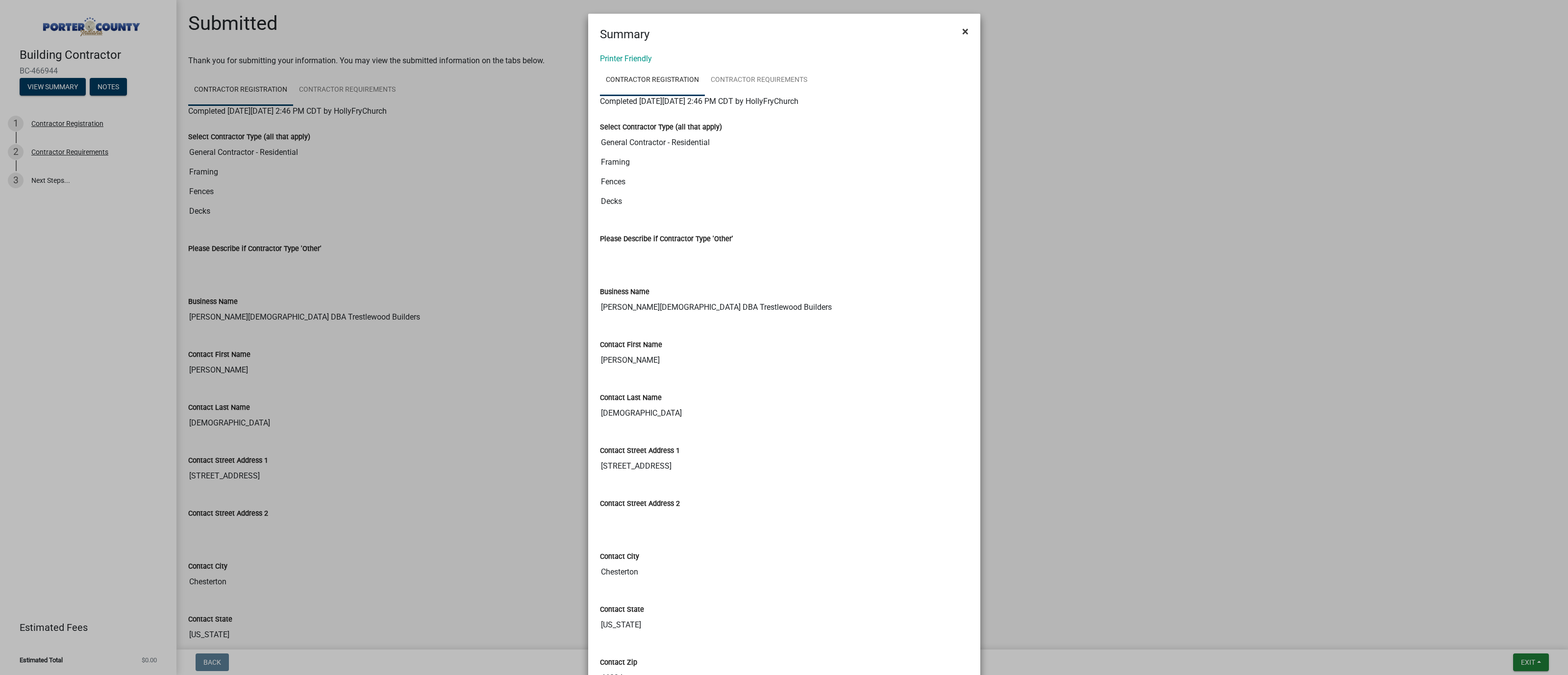
click at [731, 30] on span "×" at bounding box center [965, 31] width 6 height 14
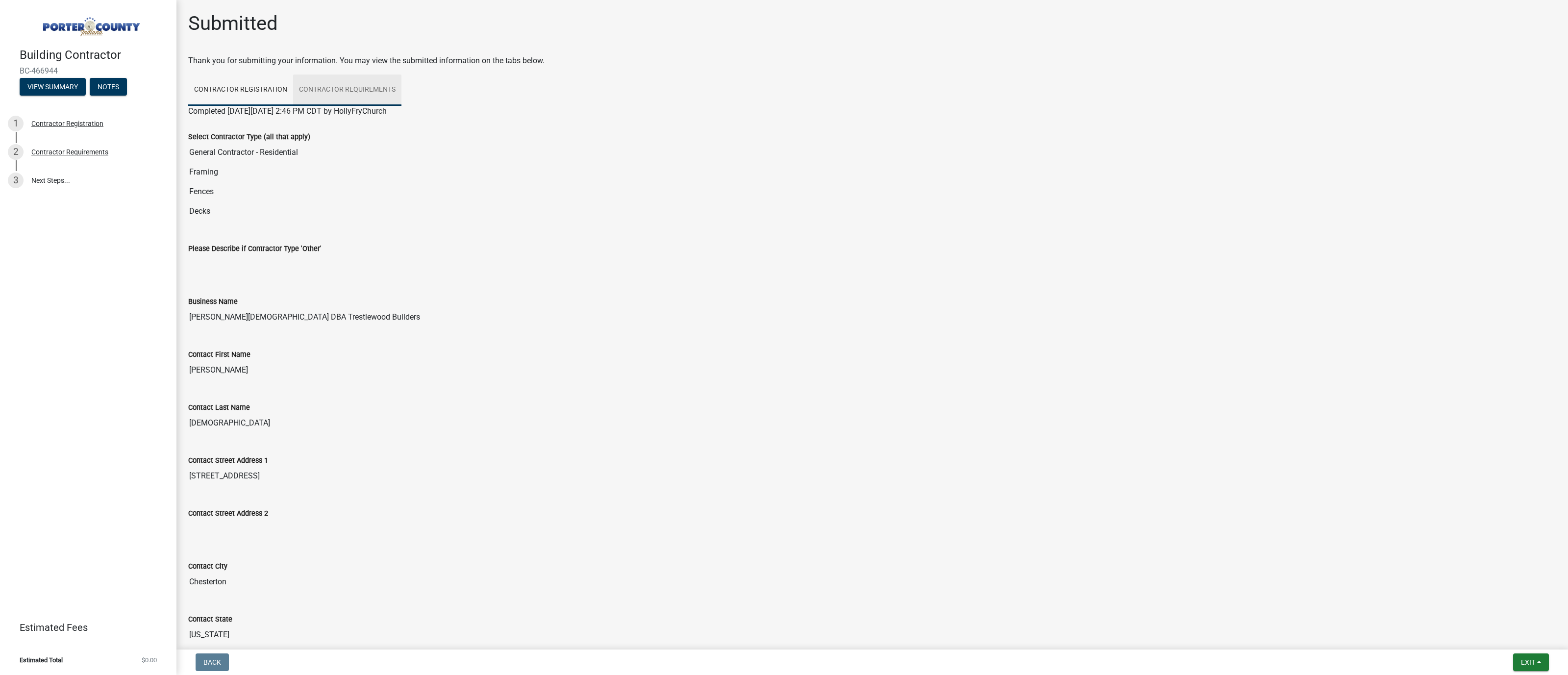
click at [371, 88] on link "Contractor Requirements" at bounding box center [348, 90] width 108 height 32
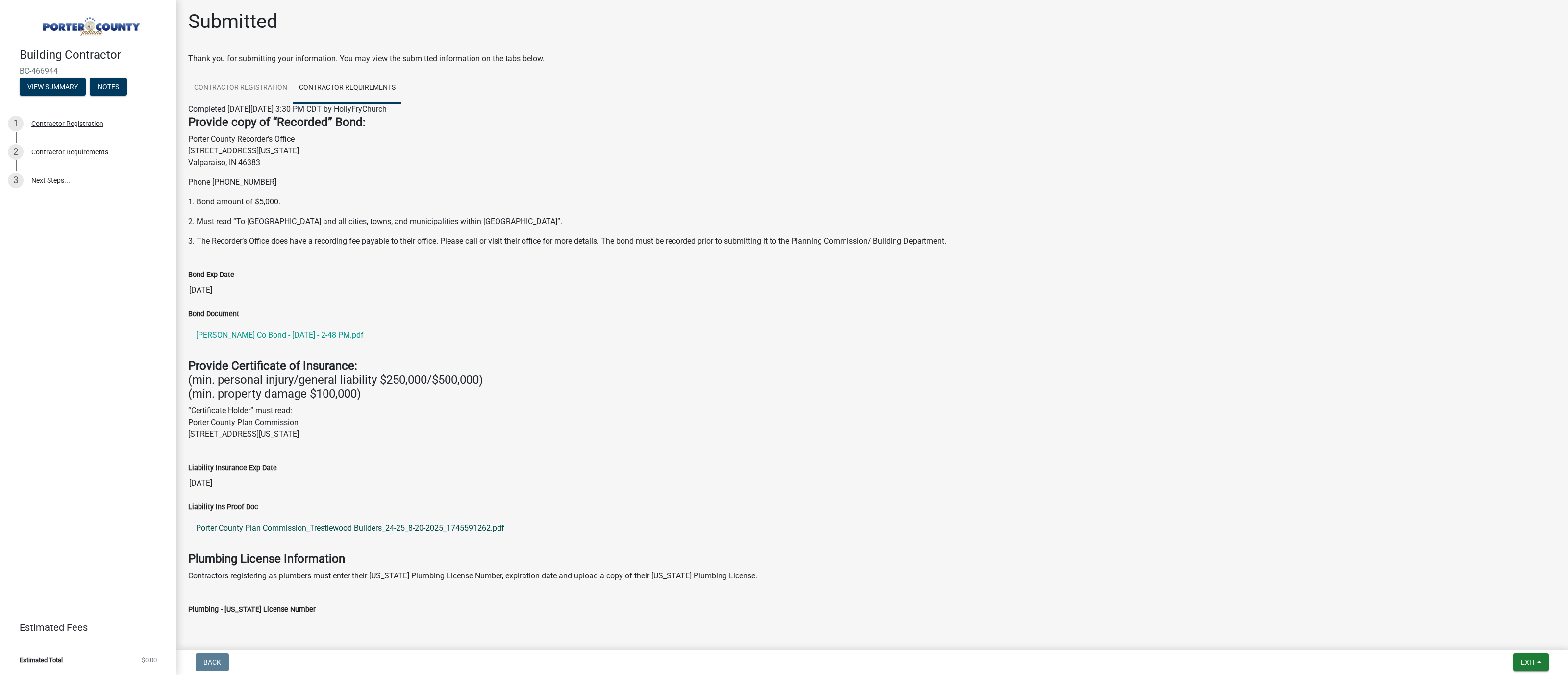
scroll to position [127, 0]
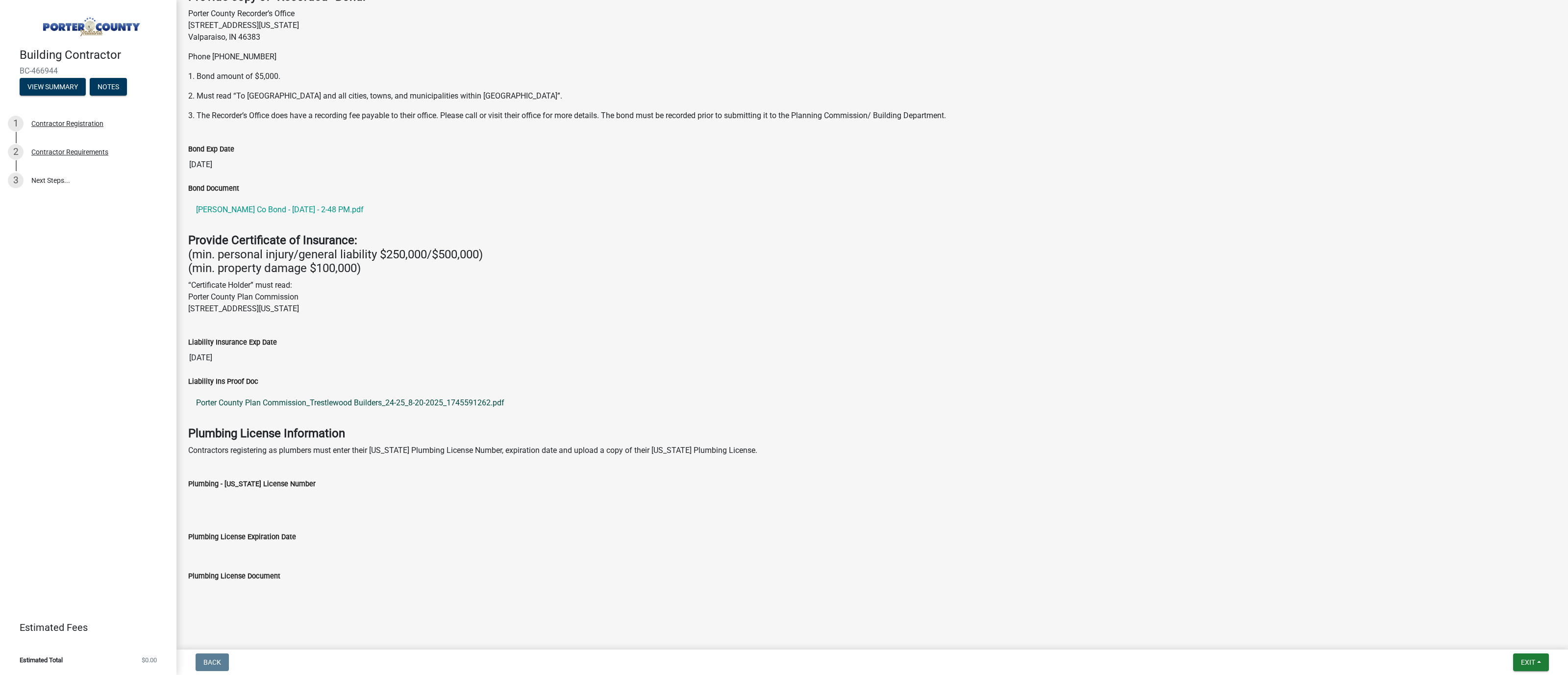
click at [354, 404] on link "Porter County Plan Commission_Trestlewood Builders_24-25_8-20-2025_1745591262.p…" at bounding box center [872, 403] width 1368 height 24
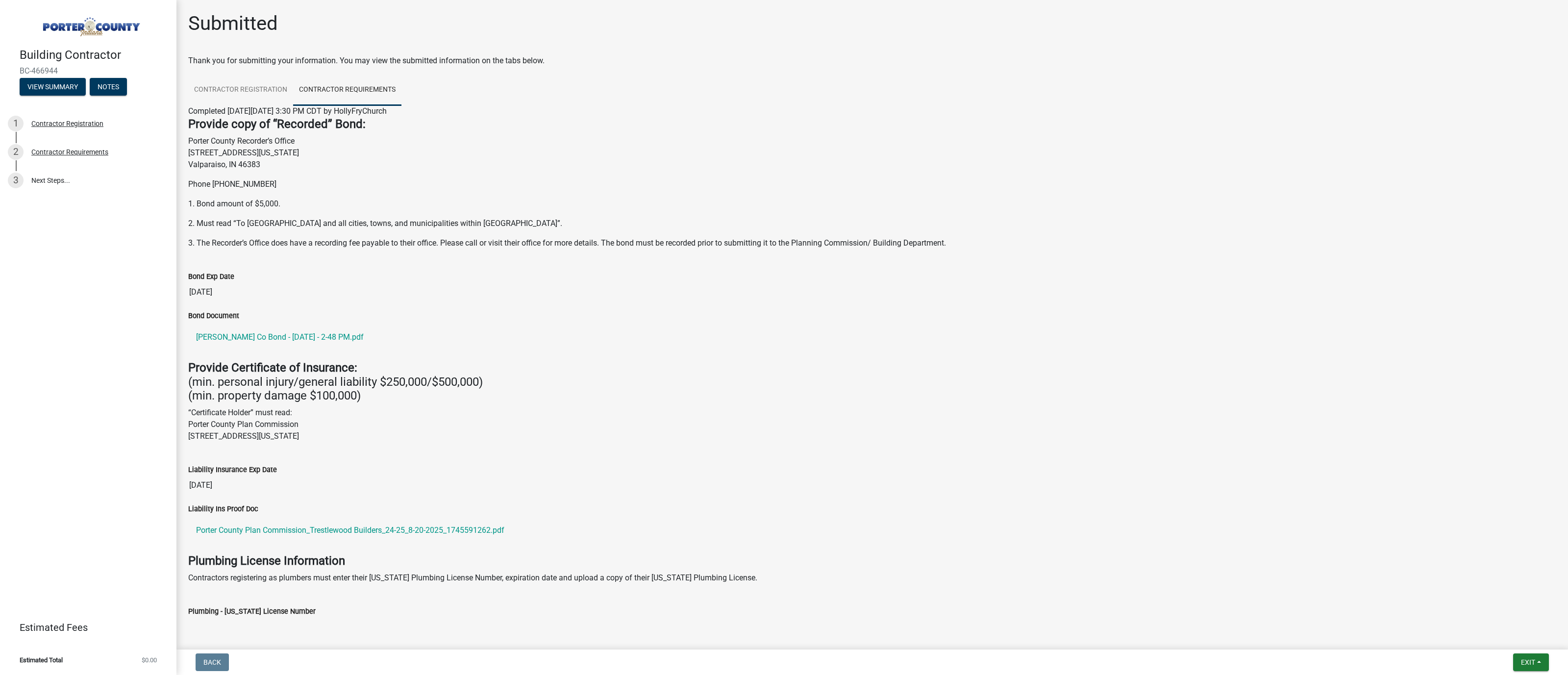
click at [80, 248] on div "Building Contractor BC-466944 View Summary Notes 1 Contractor Registration 2 Co…" at bounding box center [88, 337] width 177 height 675
click at [47, 92] on button "View Summary" at bounding box center [52, 86] width 66 height 18
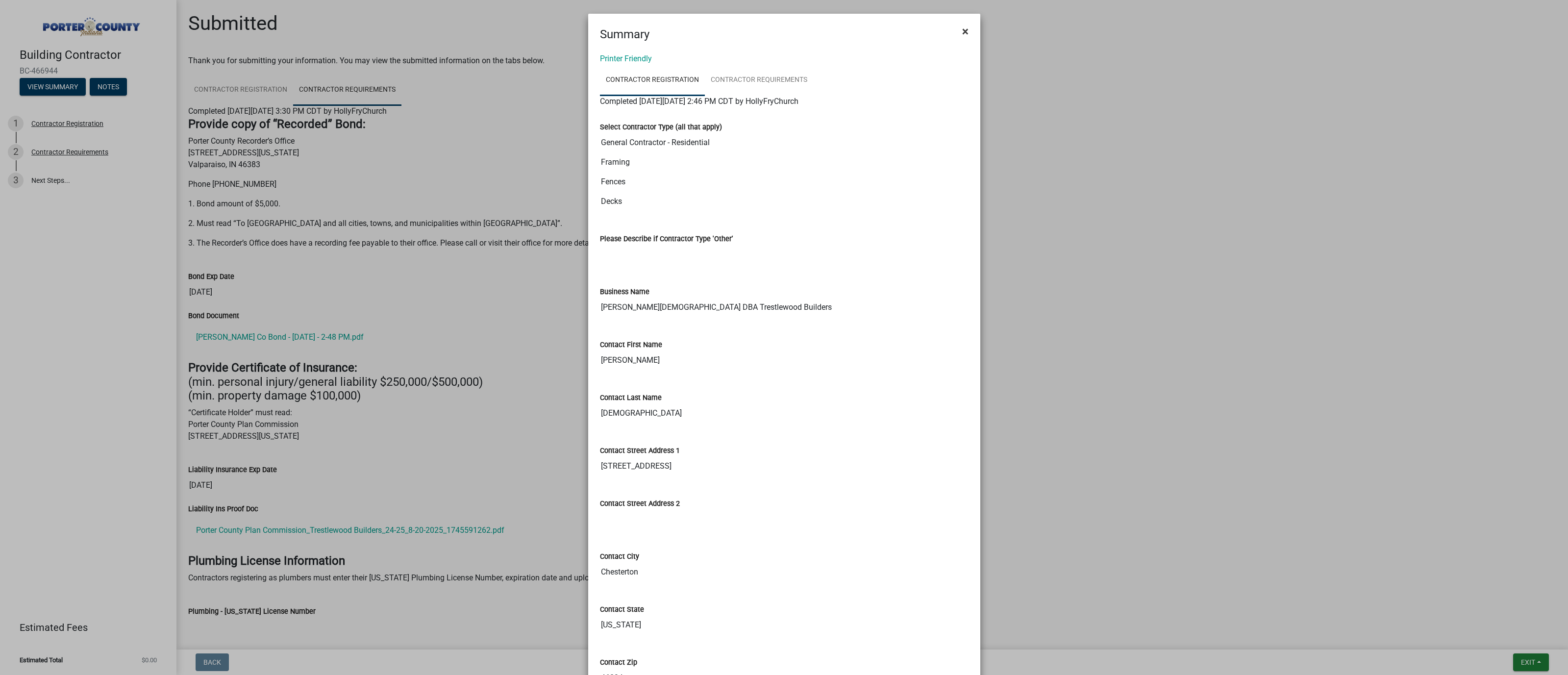
click at [731, 32] on span "×" at bounding box center [965, 31] width 6 height 14
